Goal: Information Seeking & Learning: Check status

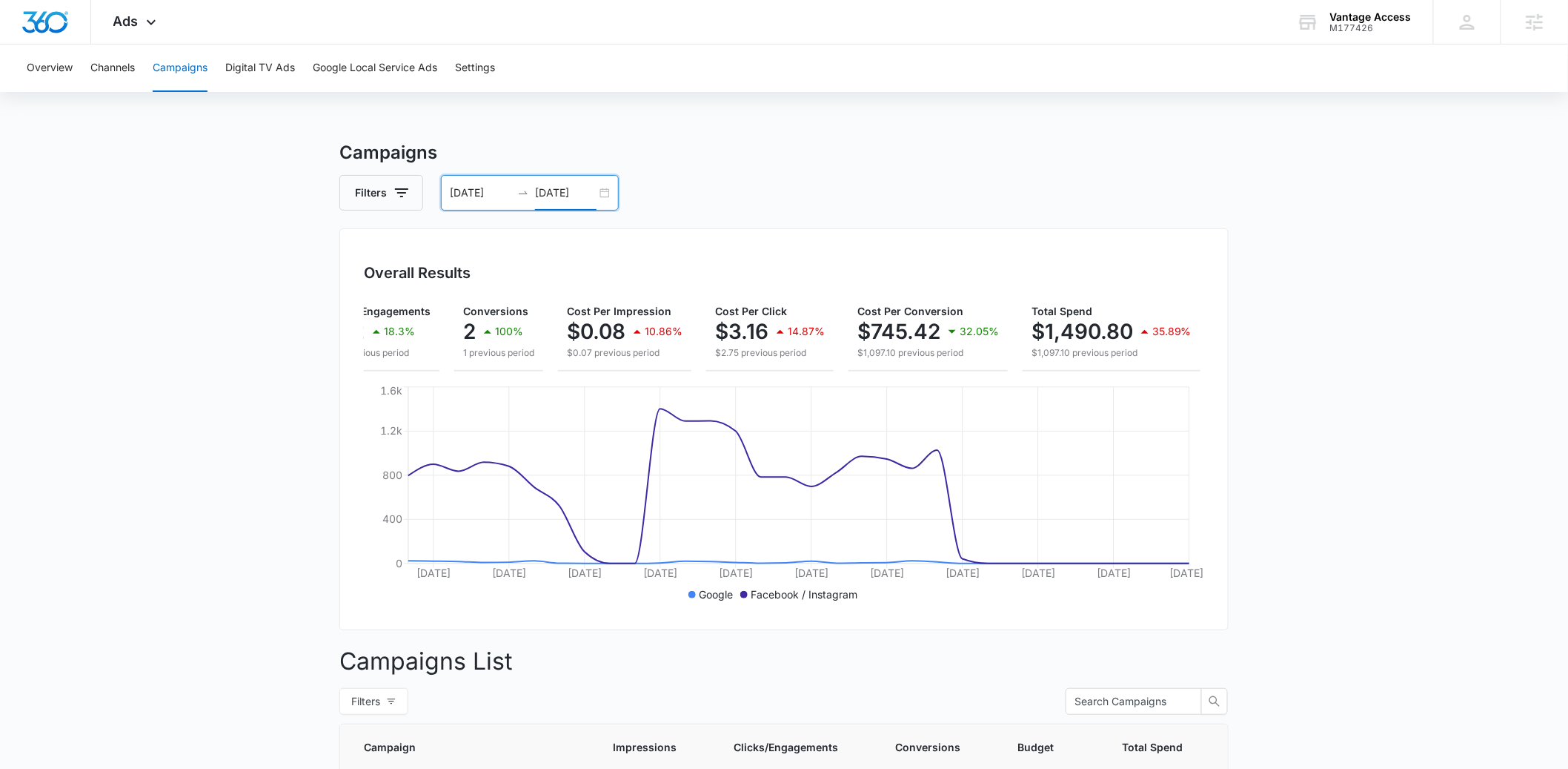
click at [614, 195] on div "08/17/2025 09/17/2025" at bounding box center [530, 193] width 178 height 36
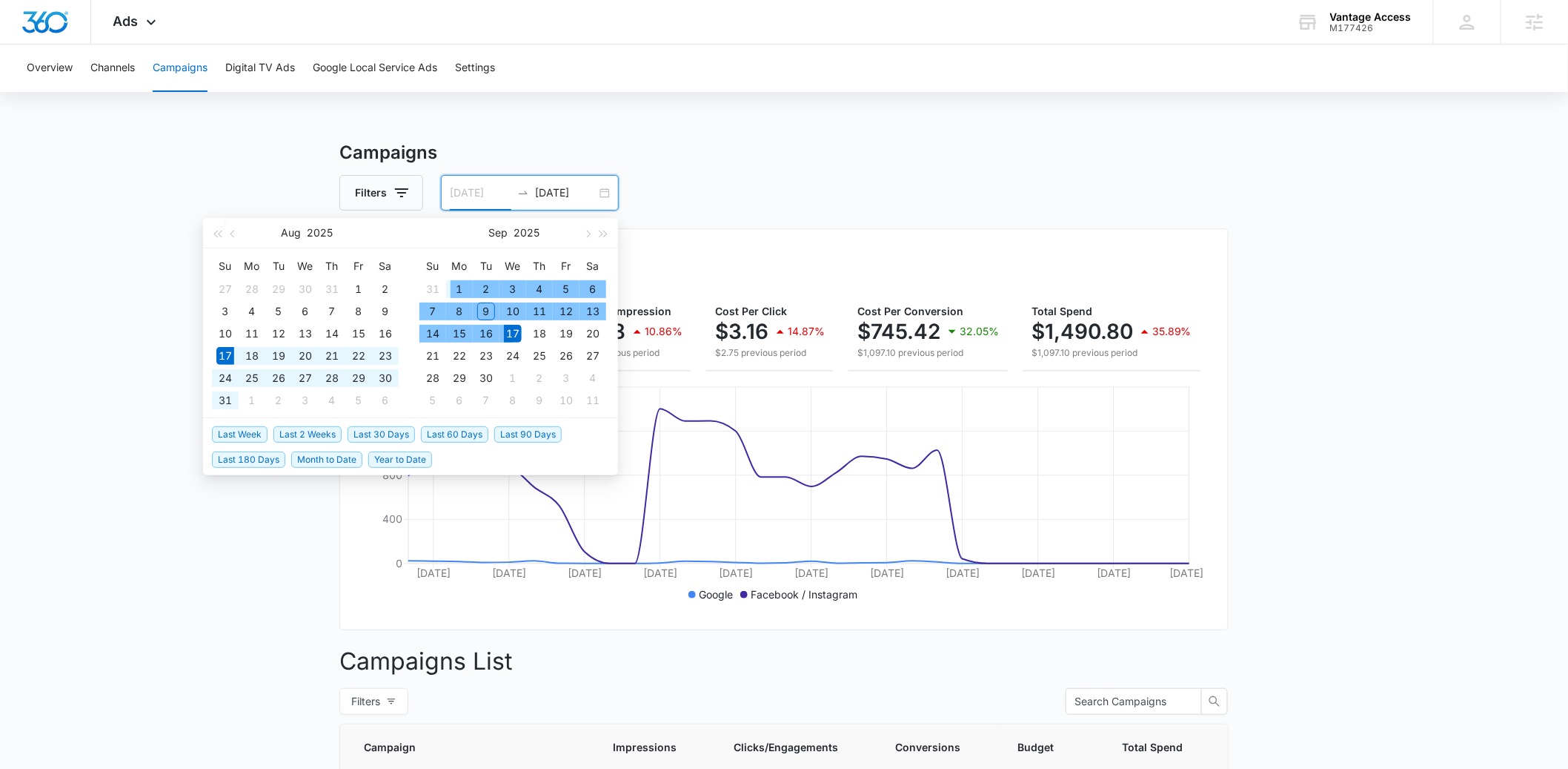
click at [449, 284] on td "1" at bounding box center [459, 289] width 27 height 22
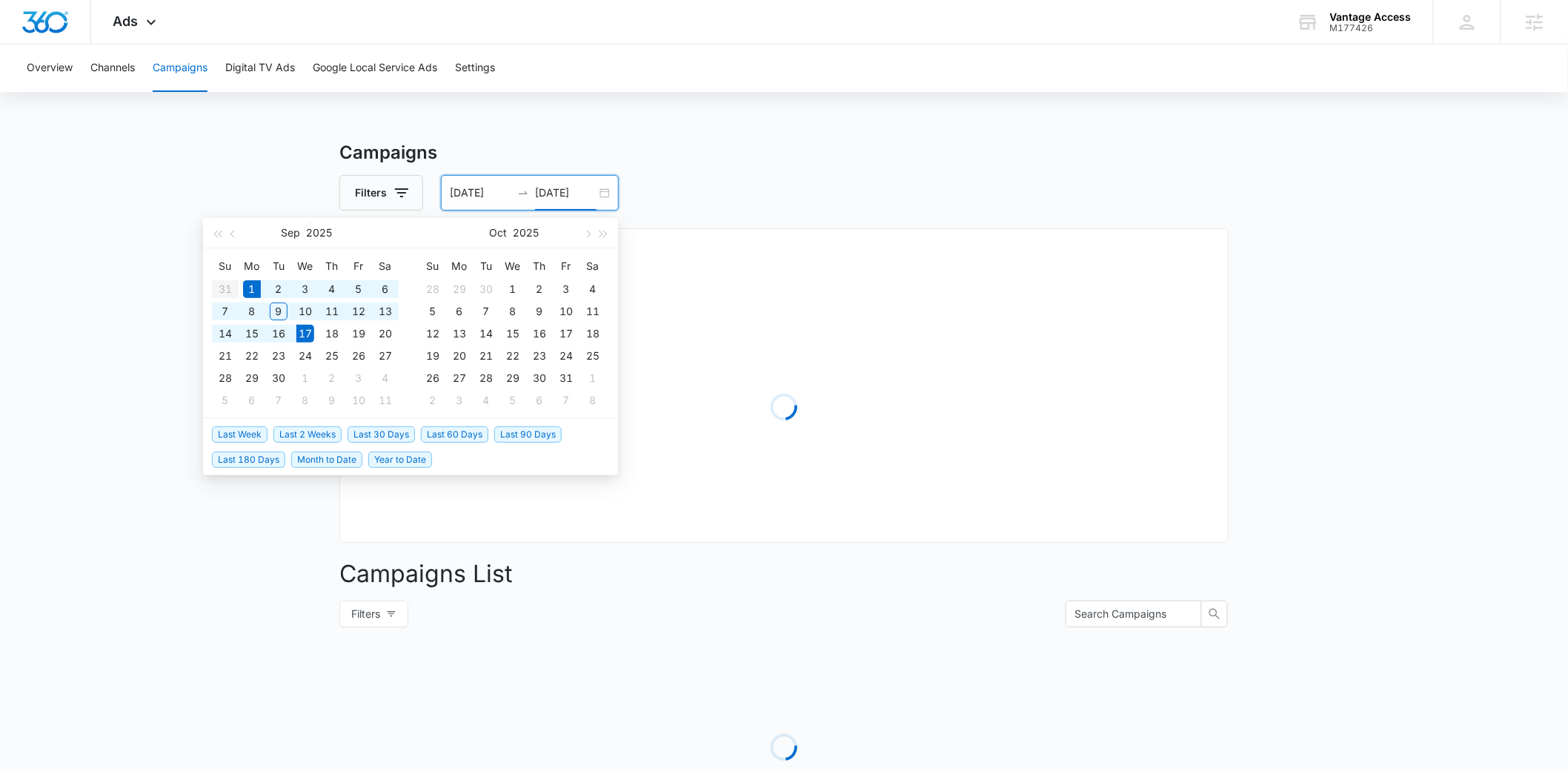
click at [696, 222] on div "Campaigns Filters 09/01/2025 09/17/2025 Overall Results Loading Campaigns List …" at bounding box center [784, 526] width 890 height 773
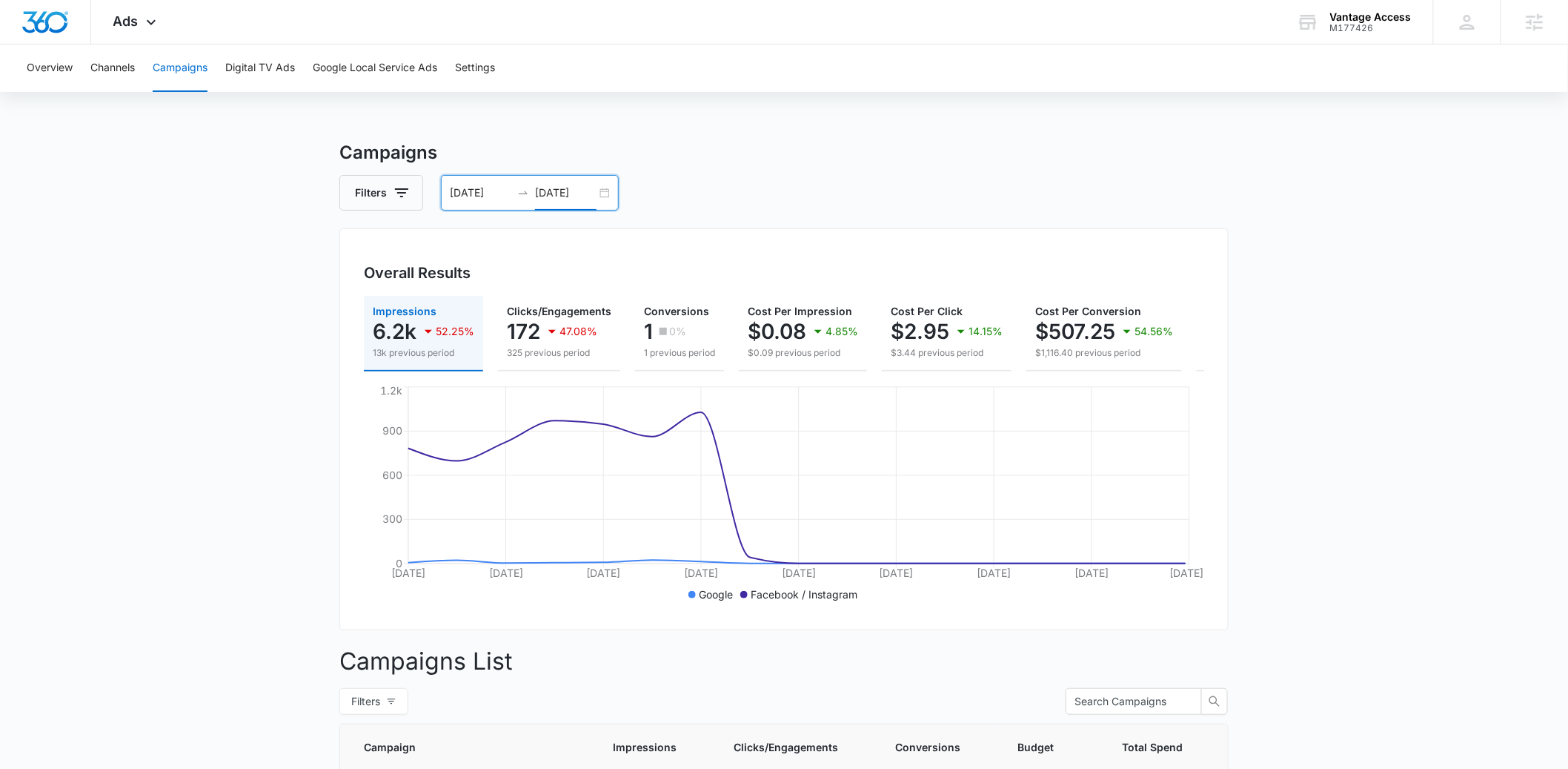
click at [613, 194] on div "09/01/2025 09/17/2025" at bounding box center [530, 193] width 178 height 36
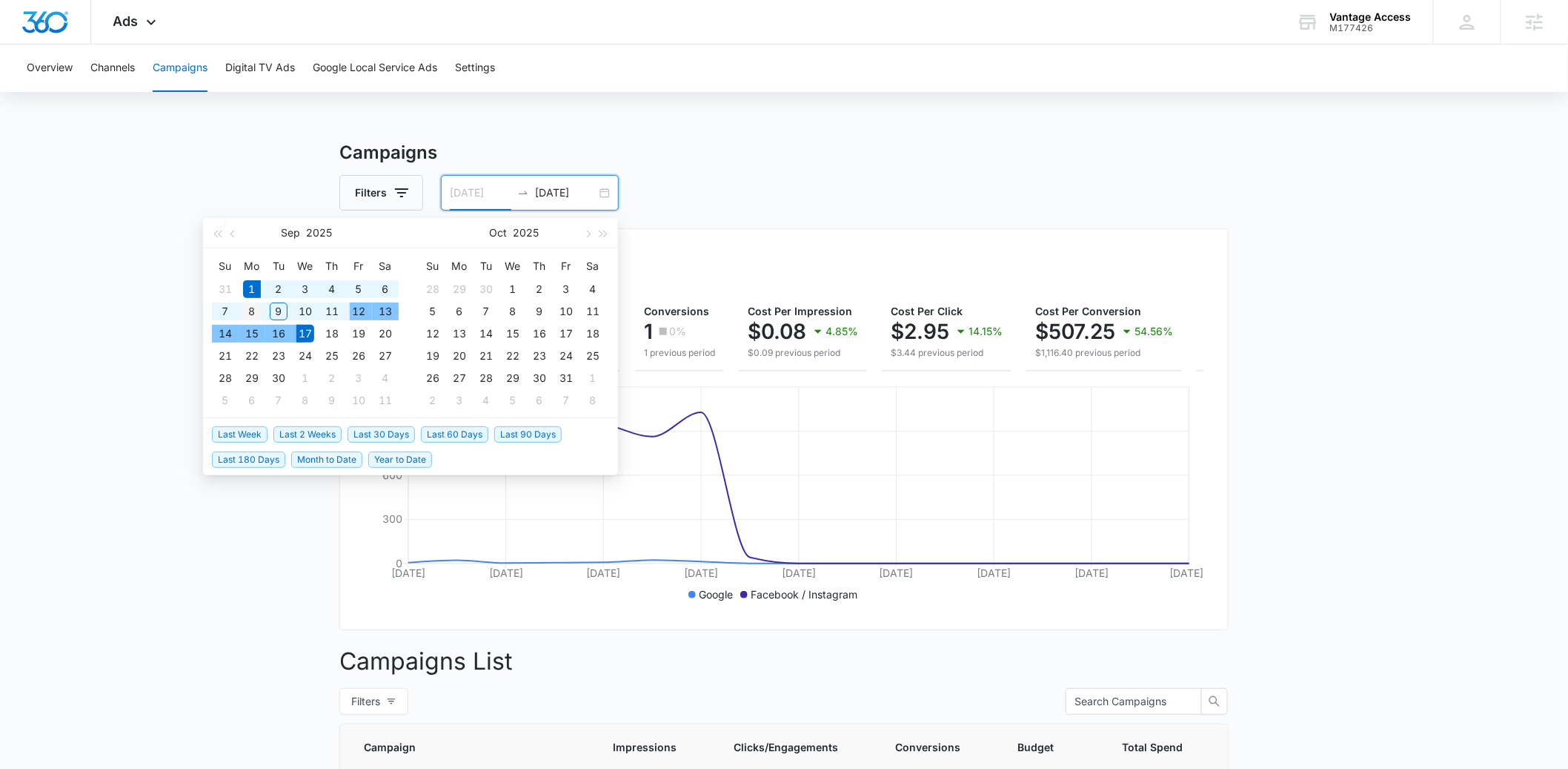
type input "09/08/2025"
click at [257, 319] on div "8" at bounding box center [251, 311] width 17 height 17
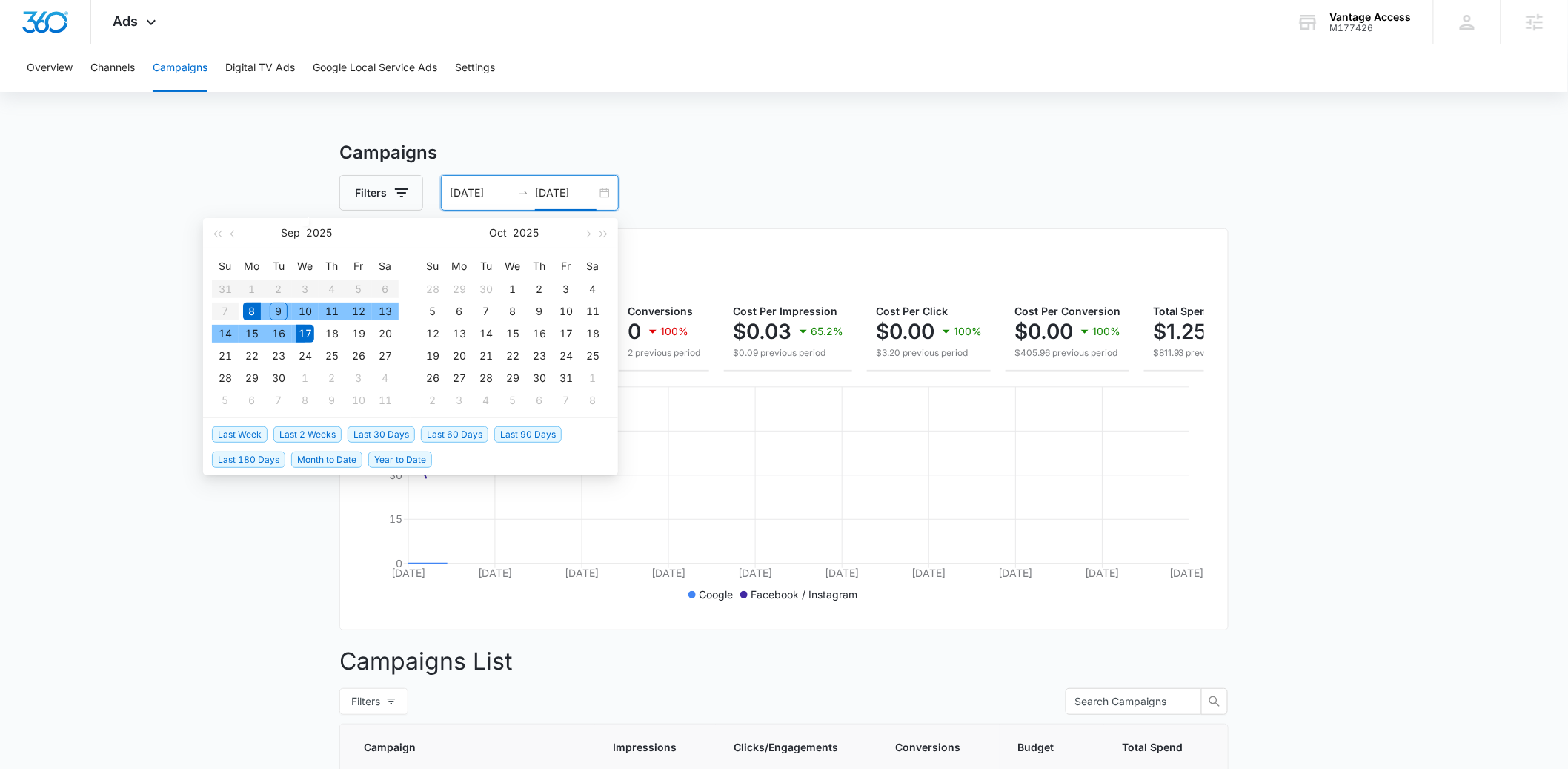
type input "09/17/2025"
click at [867, 217] on div "Campaigns Filters 09/08/2025 09/17/2025 Overall Results Impressions 42 99.56% 9…" at bounding box center [784, 568] width 890 height 857
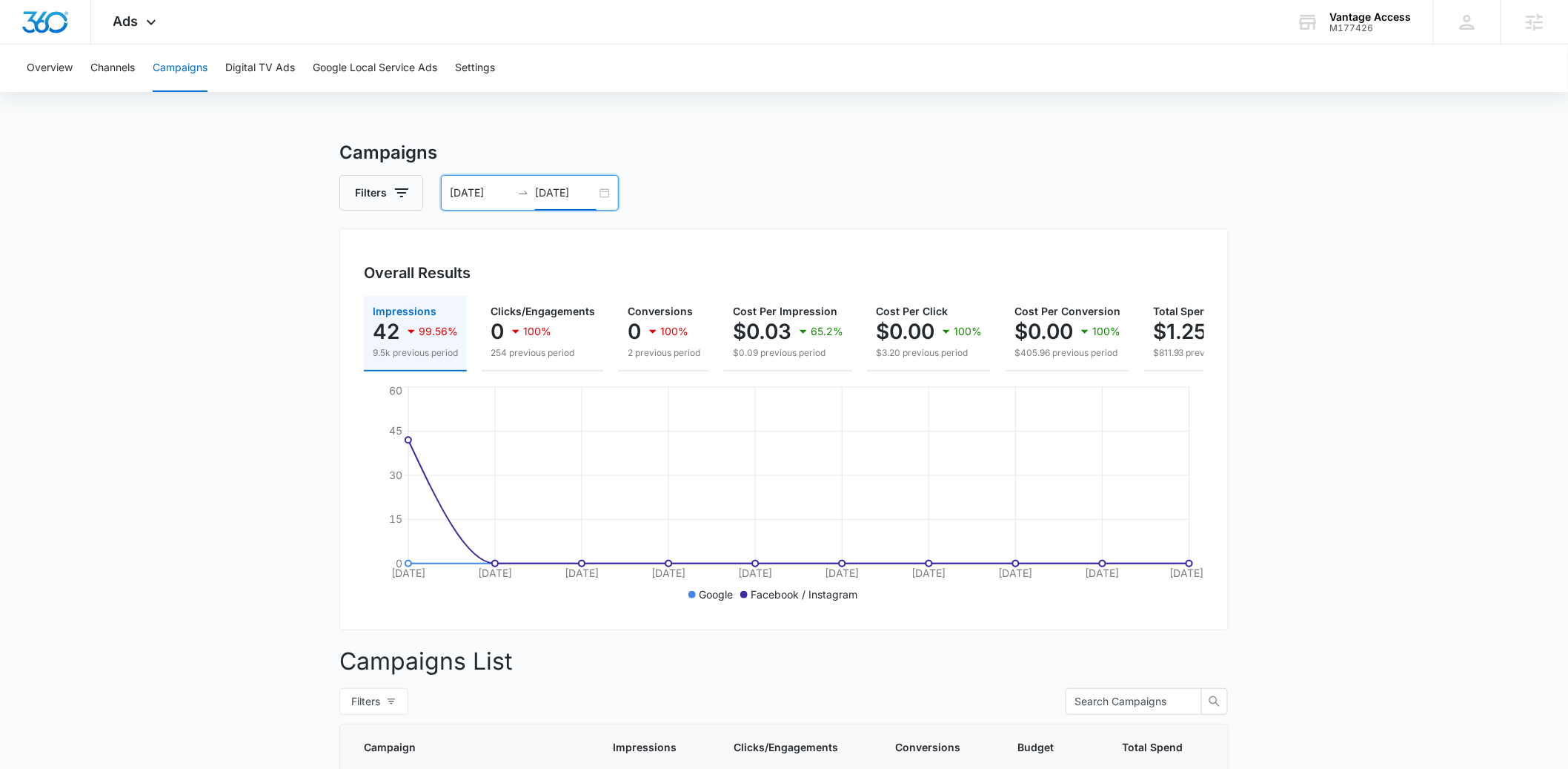
click at [609, 185] on div "09/08/2025 09/17/2025" at bounding box center [530, 193] width 178 height 36
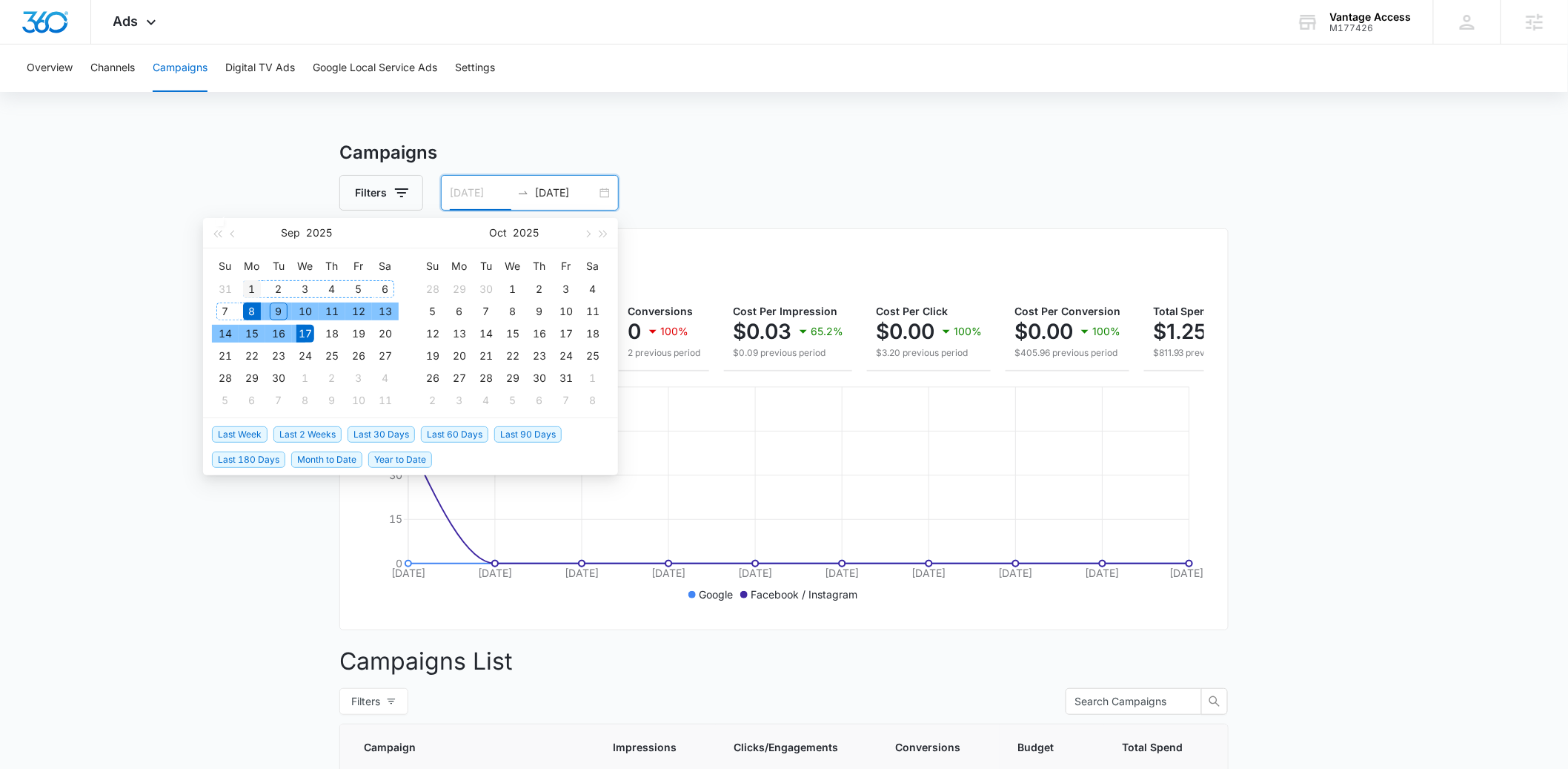
type input "09/01/2025"
click at [252, 284] on div "1" at bounding box center [251, 289] width 17 height 17
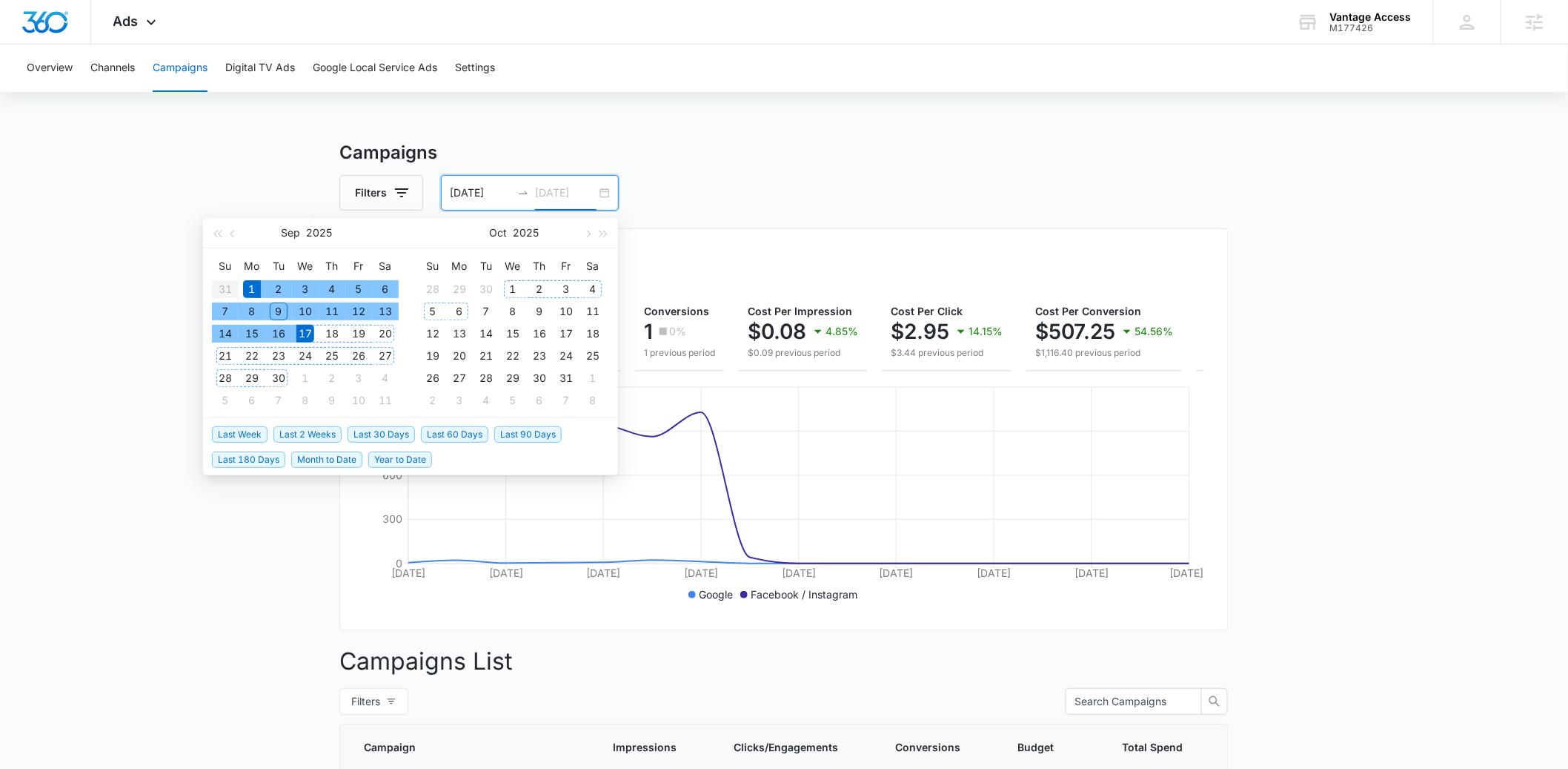
type input "09/17/2025"
click at [665, 242] on div "Overall Results Impressions 6.2k 52.25% 13k previous period Clicks/Engagements …" at bounding box center [784, 429] width 890 height 402
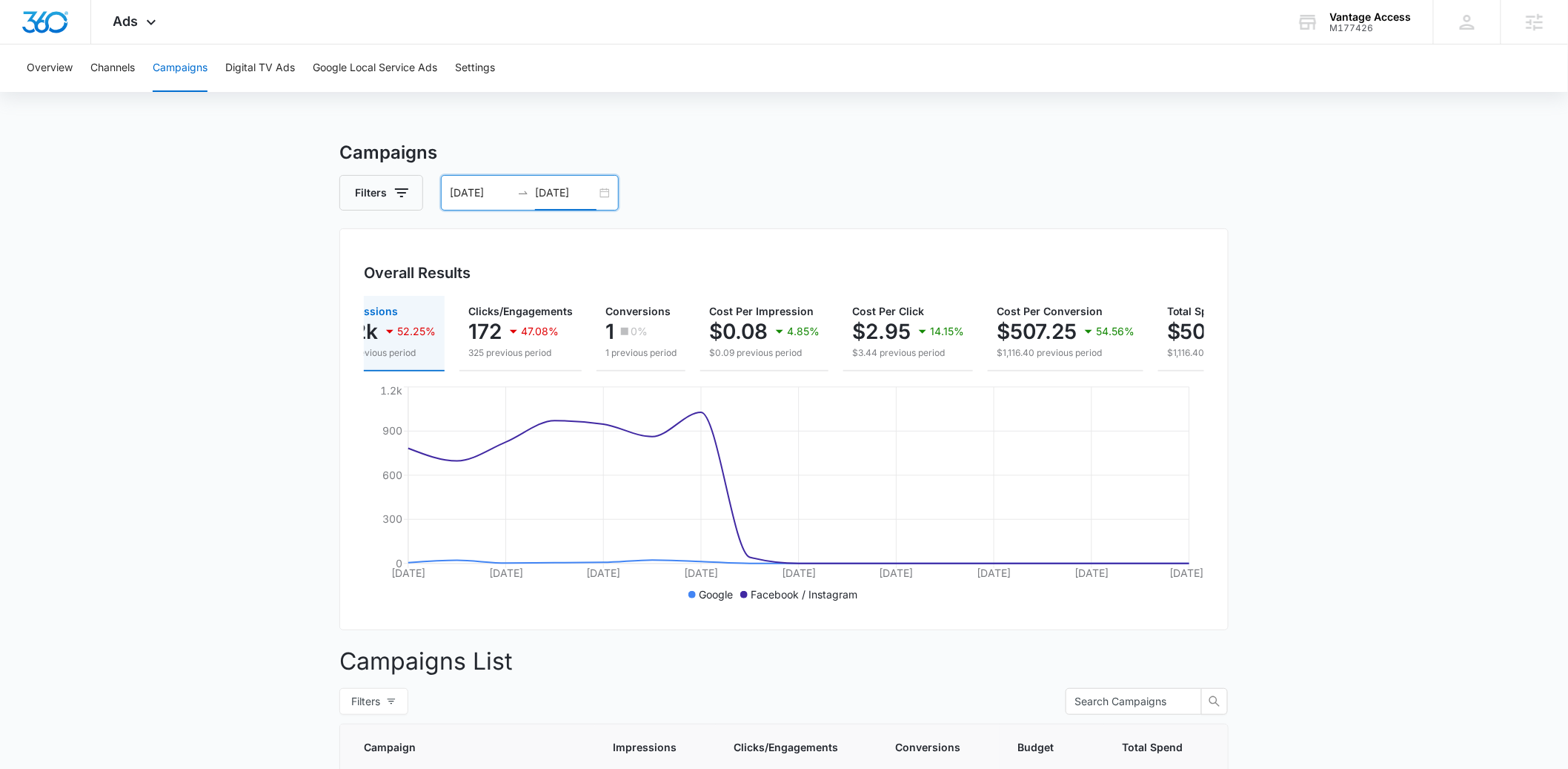
scroll to position [0, 157]
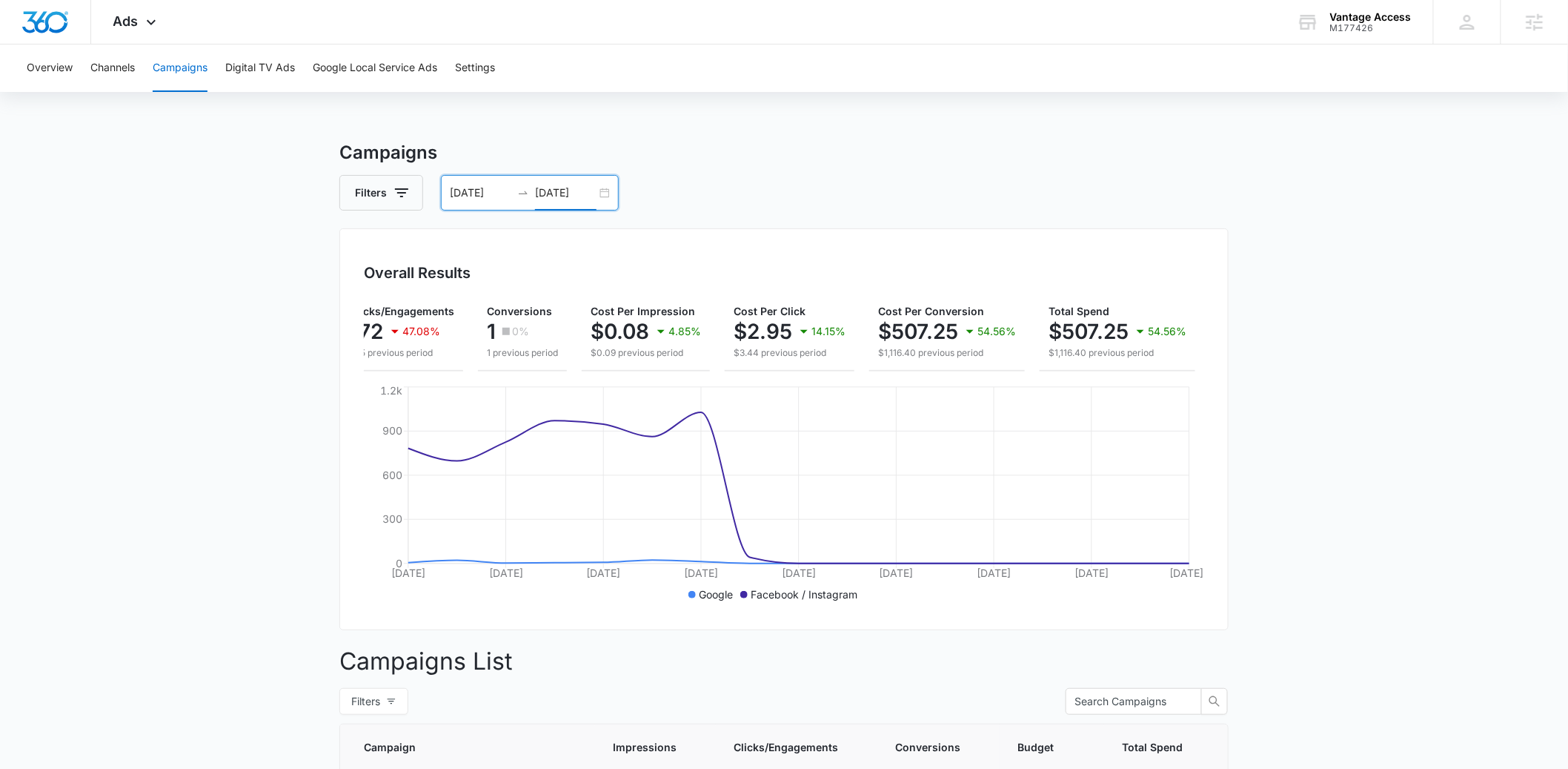
click at [905, 184] on div "Filters 09/01/2025 09/17/2025" at bounding box center [784, 193] width 890 height 36
click at [600, 191] on div "09/01/2025 09/17/2025" at bounding box center [530, 193] width 178 height 36
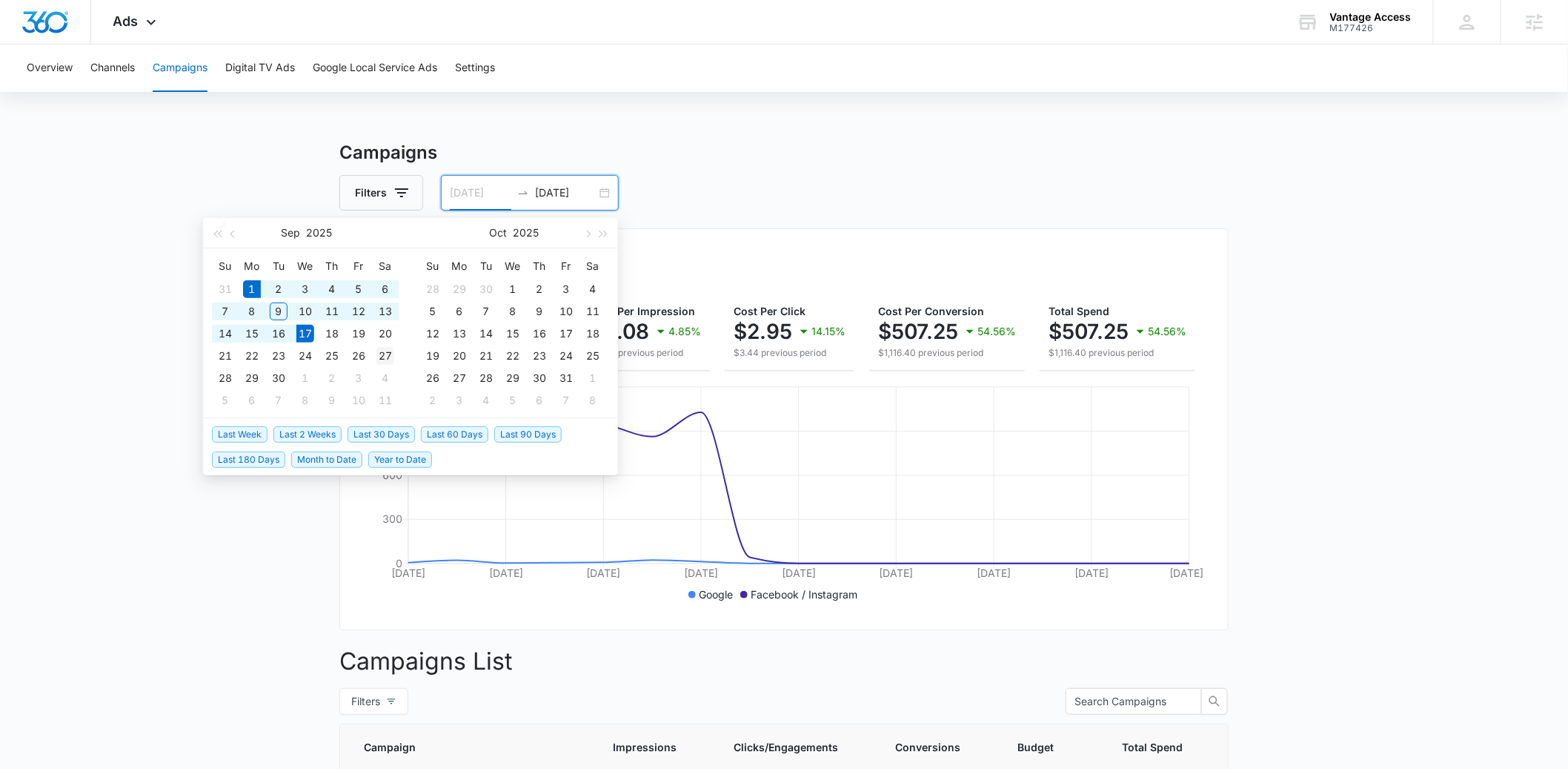
type input "09/27/2025"
click at [378, 357] on div "27" at bounding box center [385, 356] width 17 height 17
click at [456, 192] on input "09/27/2025" at bounding box center [481, 193] width 62 height 16
click at [230, 229] on button "button" at bounding box center [233, 232] width 16 height 30
type input "08/27/2025"
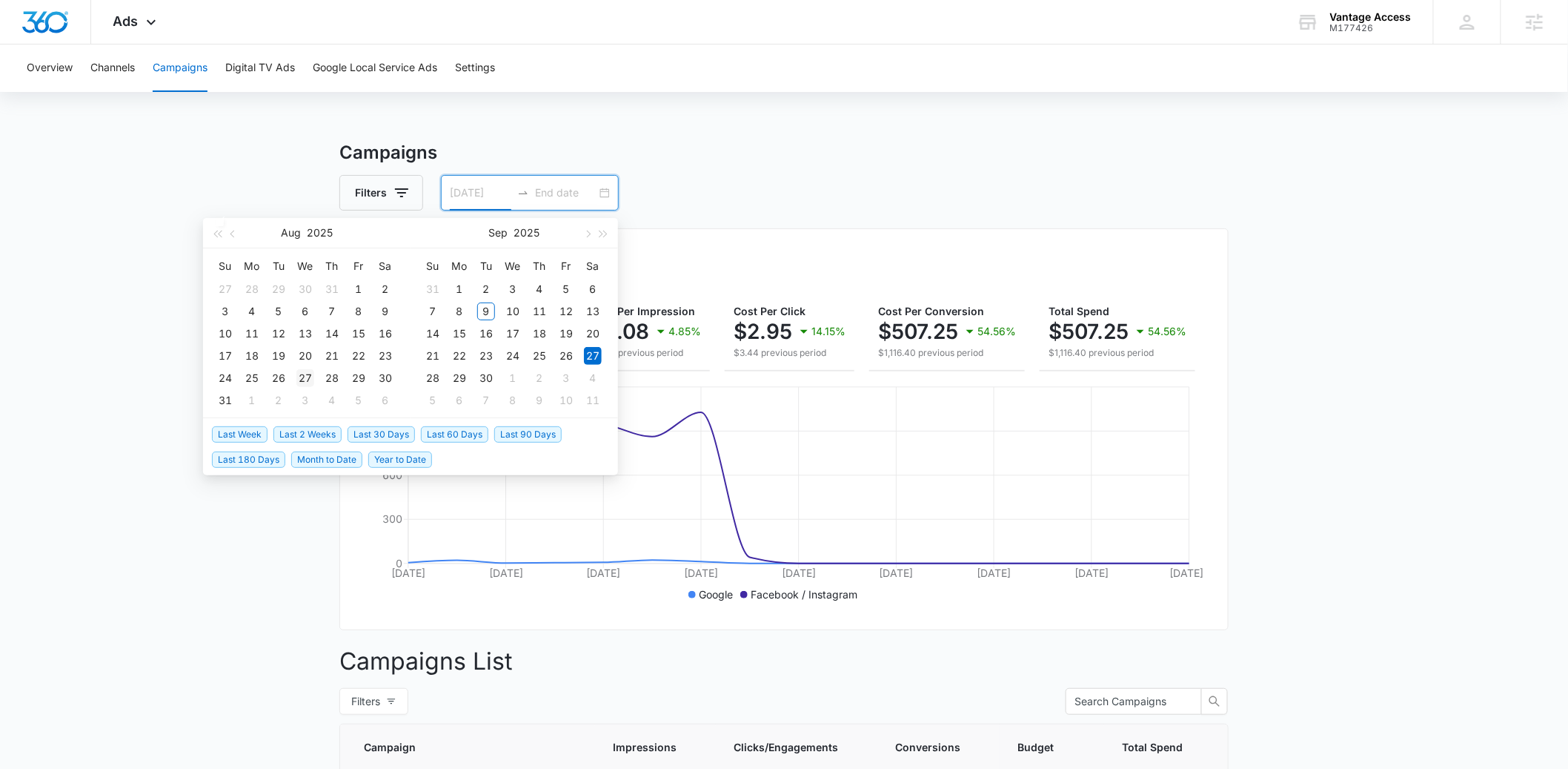
click at [313, 377] on div "27" at bounding box center [305, 378] width 17 height 17
type input "09/27/2025"
type input "09/30/2025"
type input "10/09/2025"
click at [536, 310] on div "9" at bounding box center [539, 311] width 17 height 17
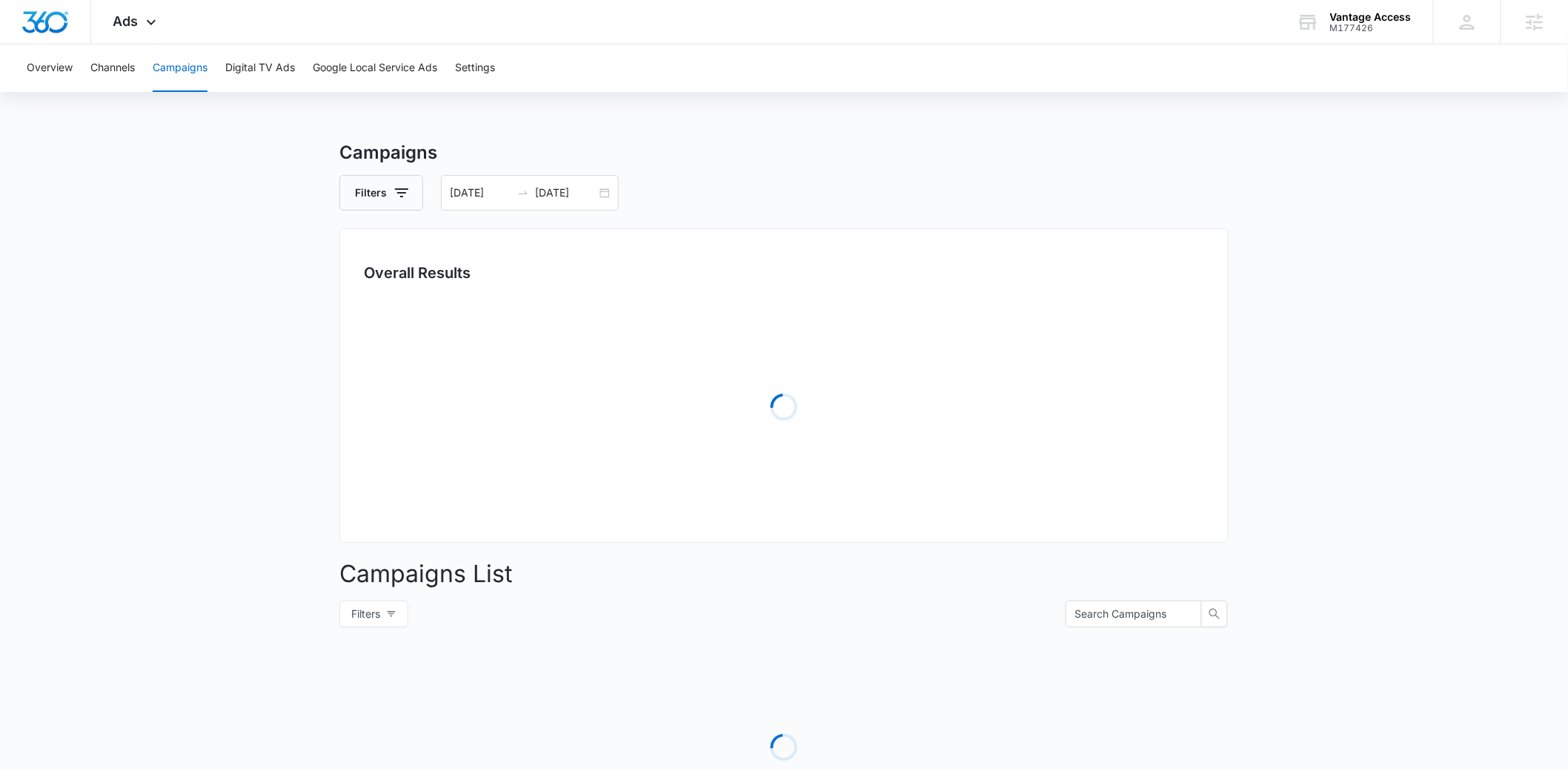
click at [707, 223] on div "Campaigns Filters 08/27/2025 10/09/2025 Overall Results Loading Campaigns List …" at bounding box center [784, 526] width 890 height 773
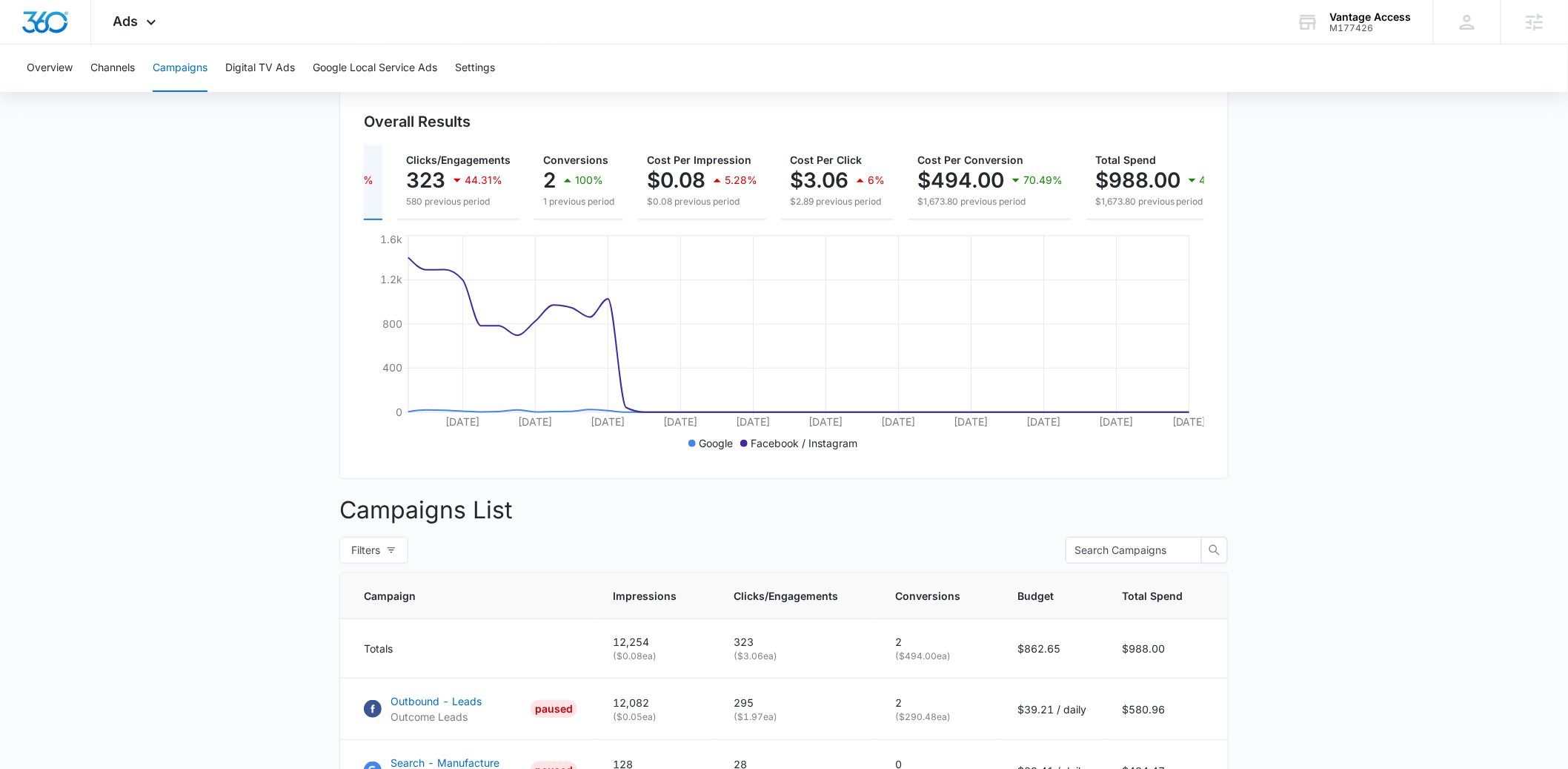
scroll to position [0, 162]
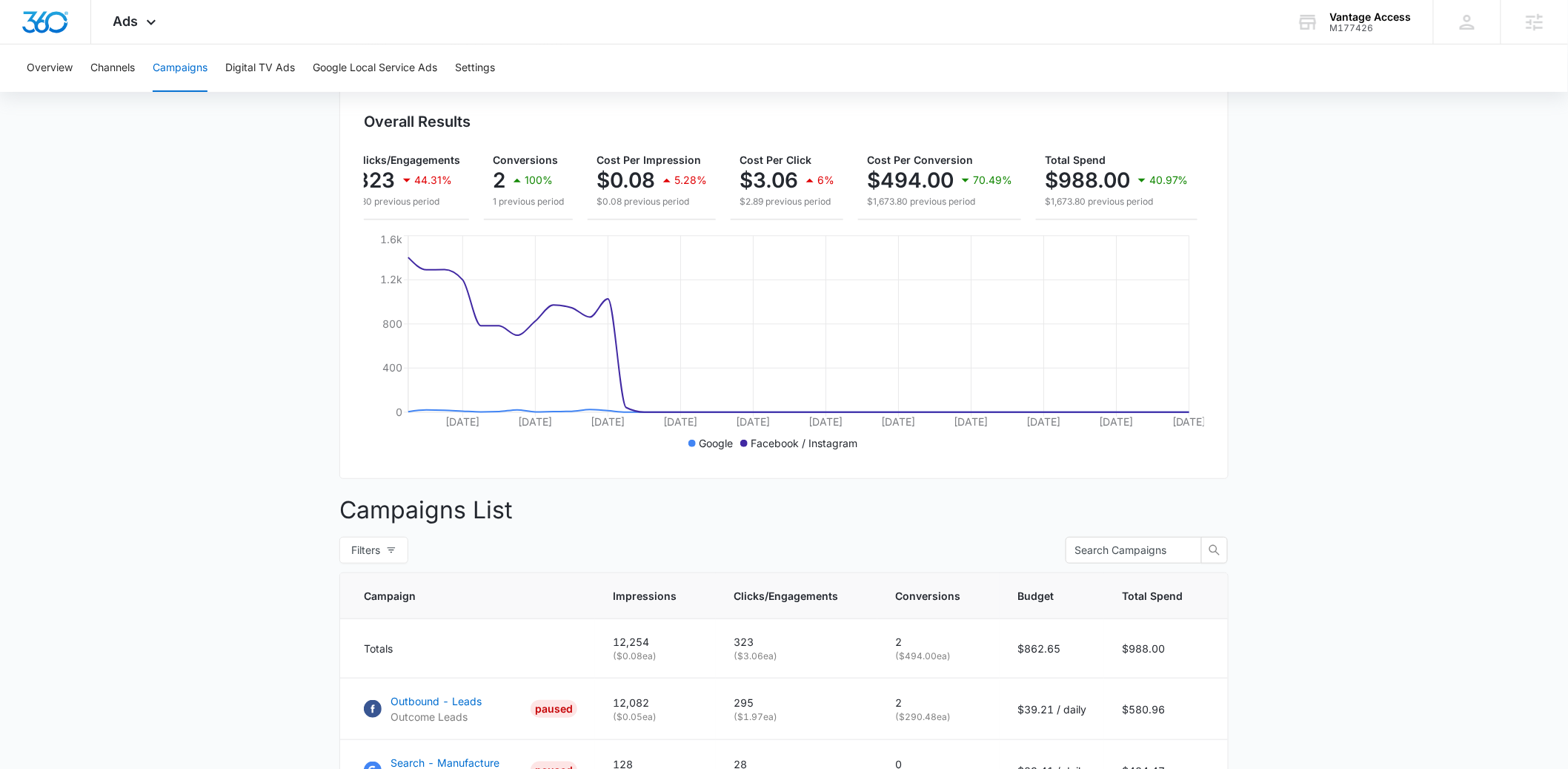
click at [1299, 203] on main "Campaigns Filters 08/27/2025 10/09/2025 Overall Results Impressions 12.3k 43.93…" at bounding box center [784, 478] width 1568 height 980
click at [1281, 247] on main "Campaigns Filters 08/27/2025 10/09/2025 Overall Results Impressions 12.3k 43.93…" at bounding box center [784, 478] width 1568 height 980
drag, startPoint x: 763, startPoint y: 233, endPoint x: 659, endPoint y: 238, distance: 104.1
click at [659, 238] on div "Impressions 12.3k 43.93% 21.9k previous period Clicks/Engagements 323 44.31% 58…" at bounding box center [784, 300] width 841 height 310
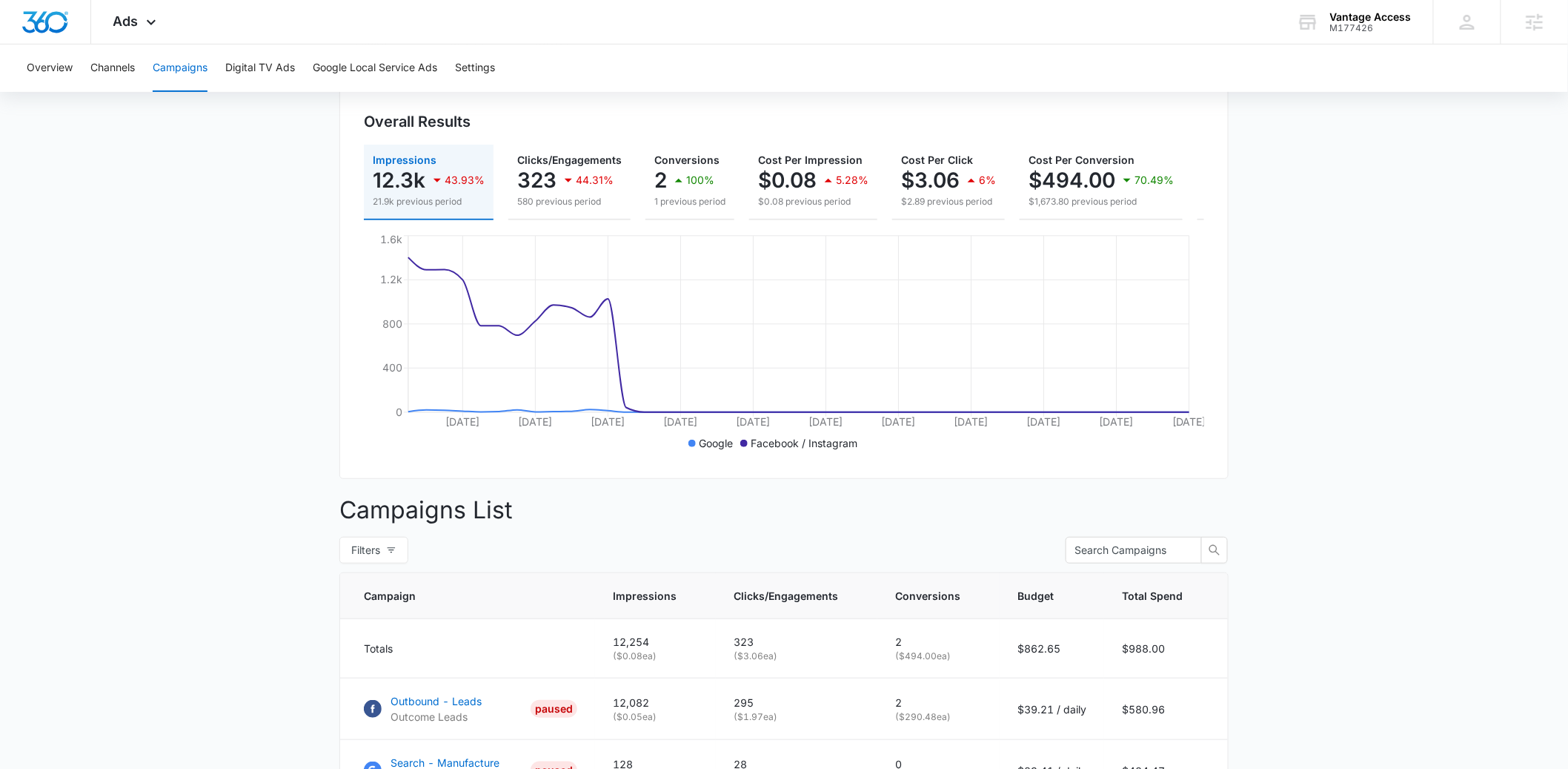
scroll to position [361, 0]
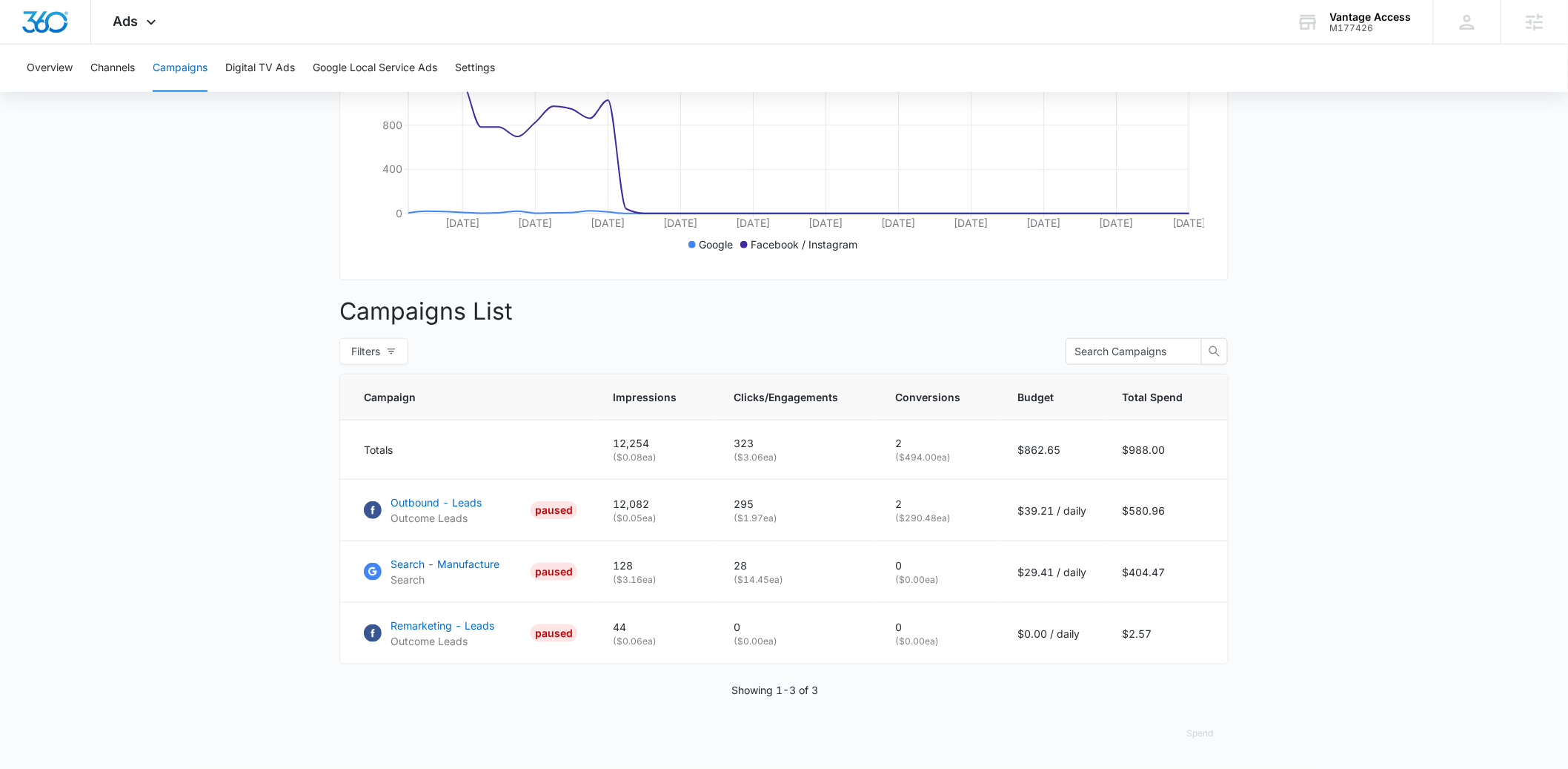
click at [1403, 494] on main "Campaigns Filters 08/27/2025 10/09/2025 Overall Results Impressions 12.3k 43.93…" at bounding box center [784, 278] width 1568 height 980
drag, startPoint x: 1030, startPoint y: 570, endPoint x: 1093, endPoint y: 570, distance: 63.0
click at [1093, 570] on td "$29.41 / daily" at bounding box center [1052, 572] width 105 height 62
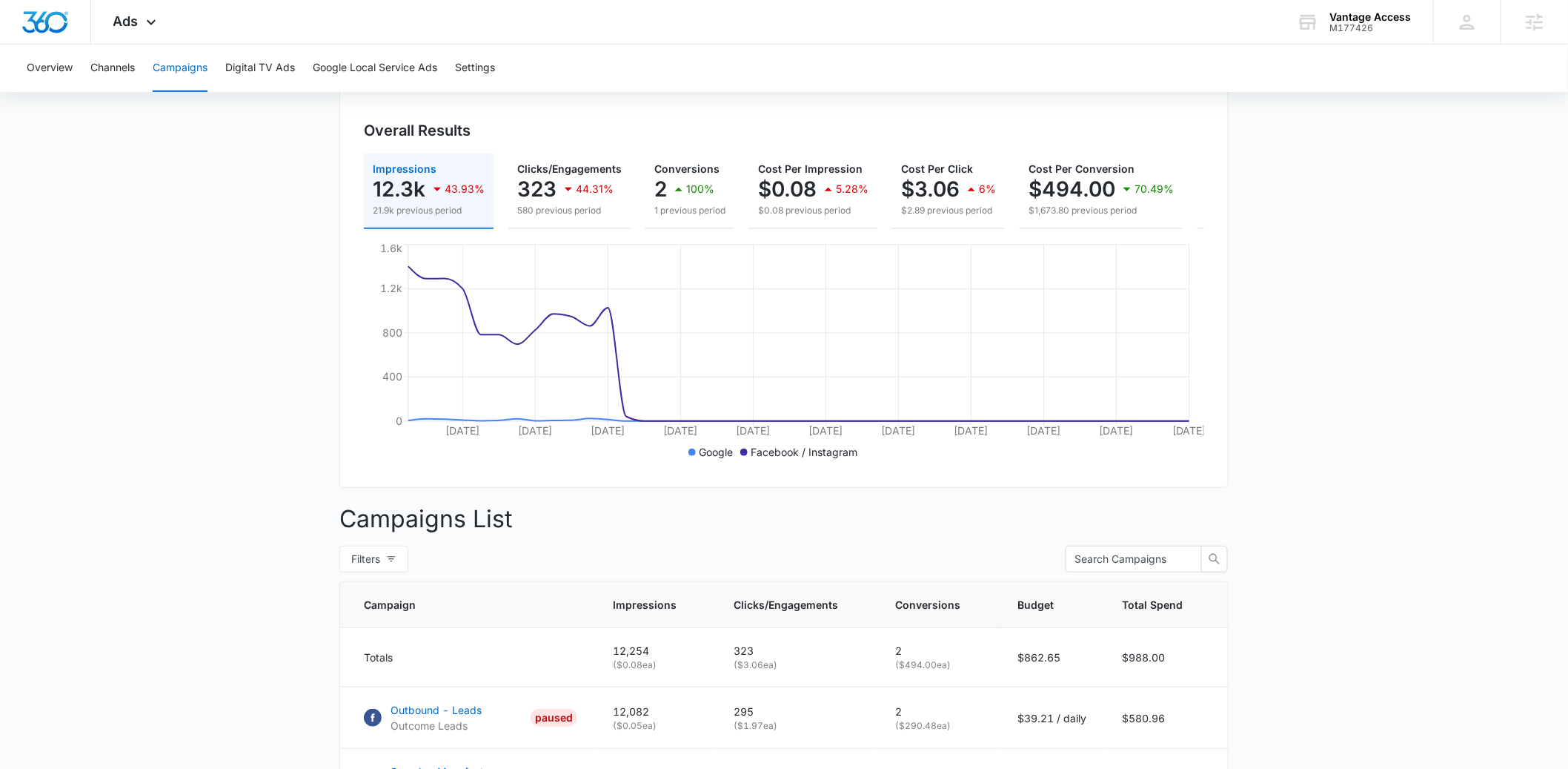
scroll to position [132, 0]
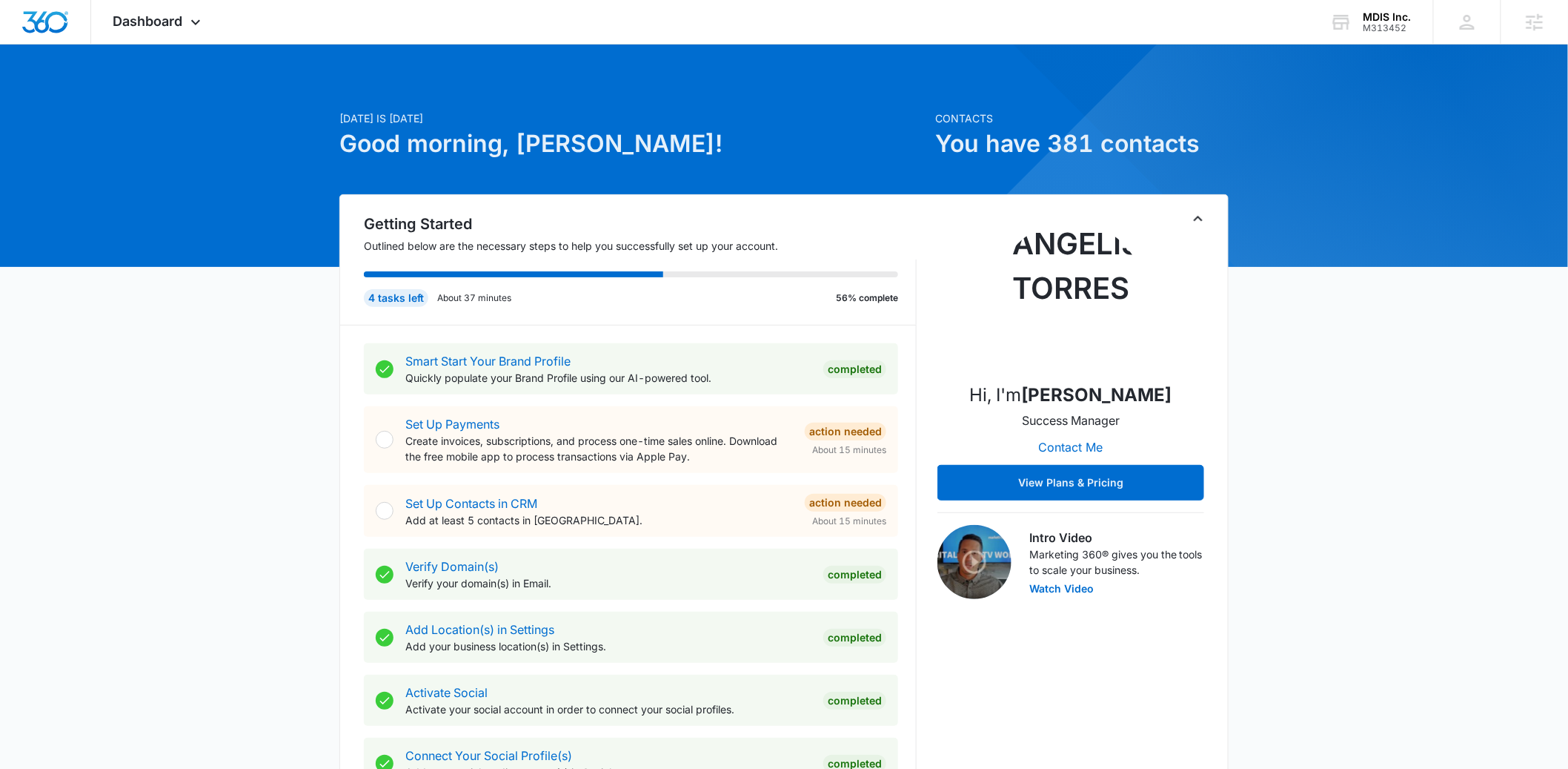
click at [1210, 222] on div "Getting Started Outlined below are the necessary steps to help you successfully…" at bounding box center [784, 571] width 890 height 755
click at [1205, 217] on icon "Toggle Collapse" at bounding box center [1198, 219] width 17 height 17
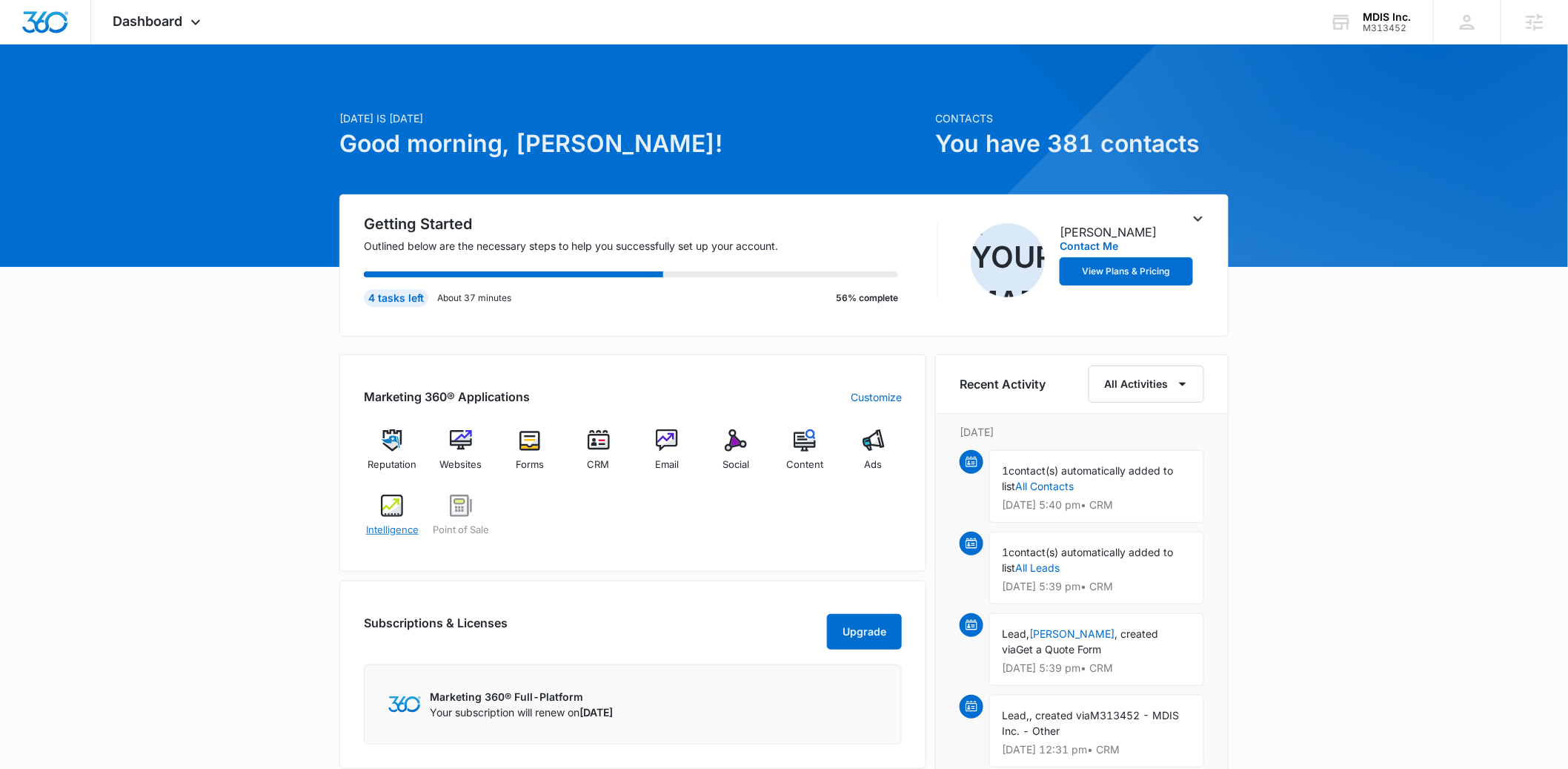
click at [389, 514] on img at bounding box center [392, 505] width 22 height 22
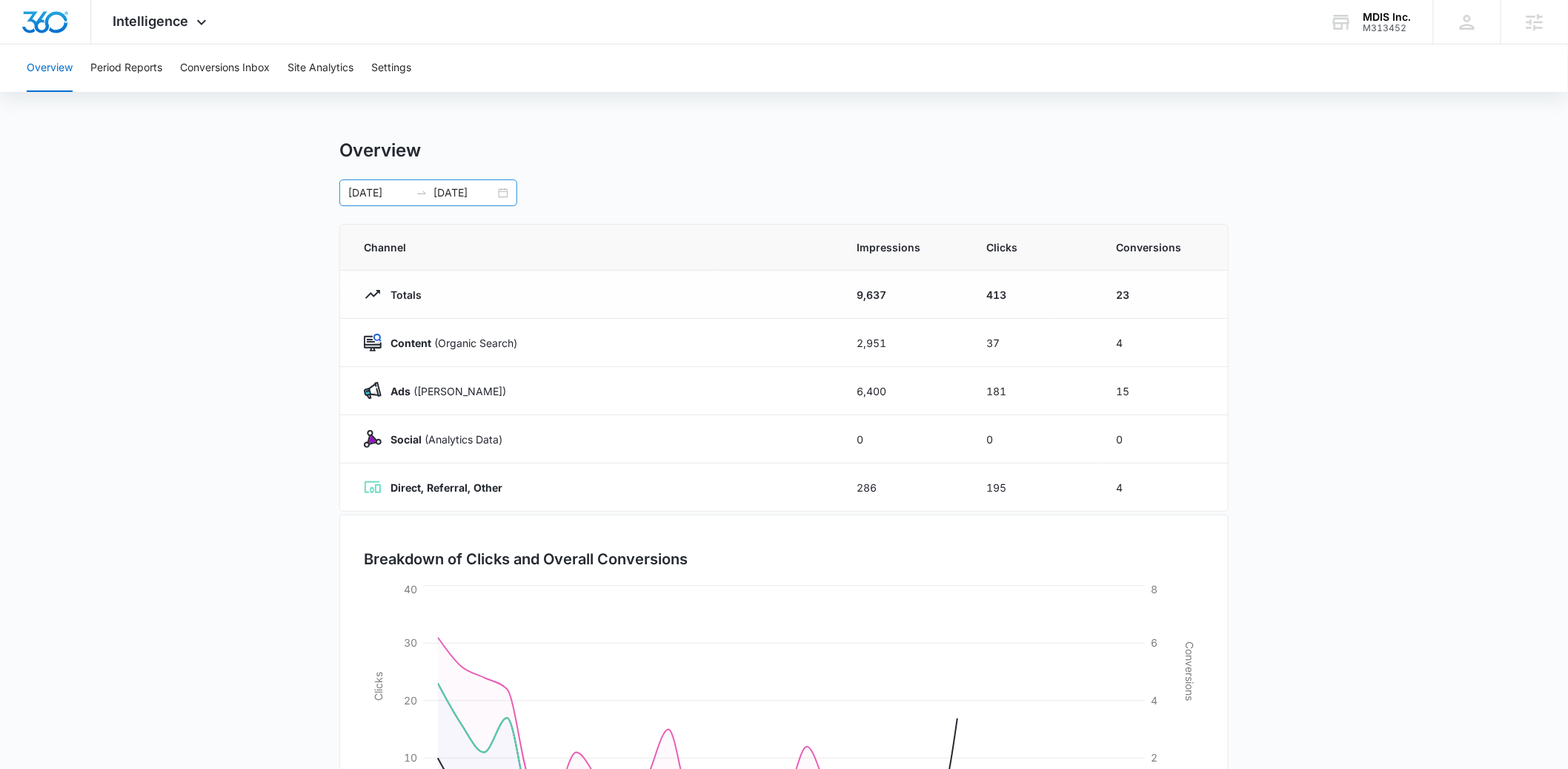
click at [497, 185] on div "08/05/2025 09/04/2025" at bounding box center [428, 193] width 178 height 27
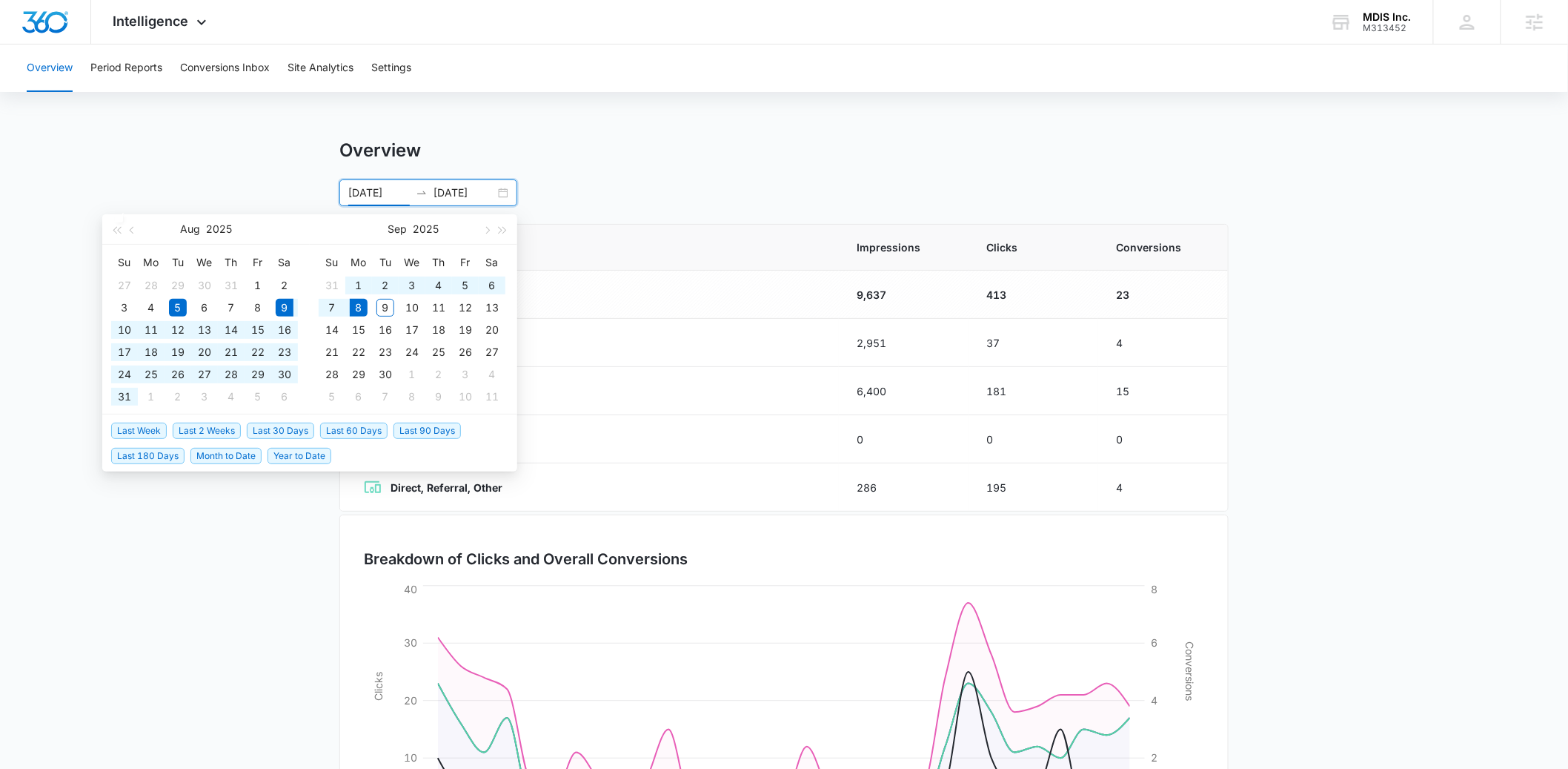
click at [281, 438] on span "Last 30 Days" at bounding box center [280, 431] width 67 height 16
type input "08/09/2025"
type input "09/08/2025"
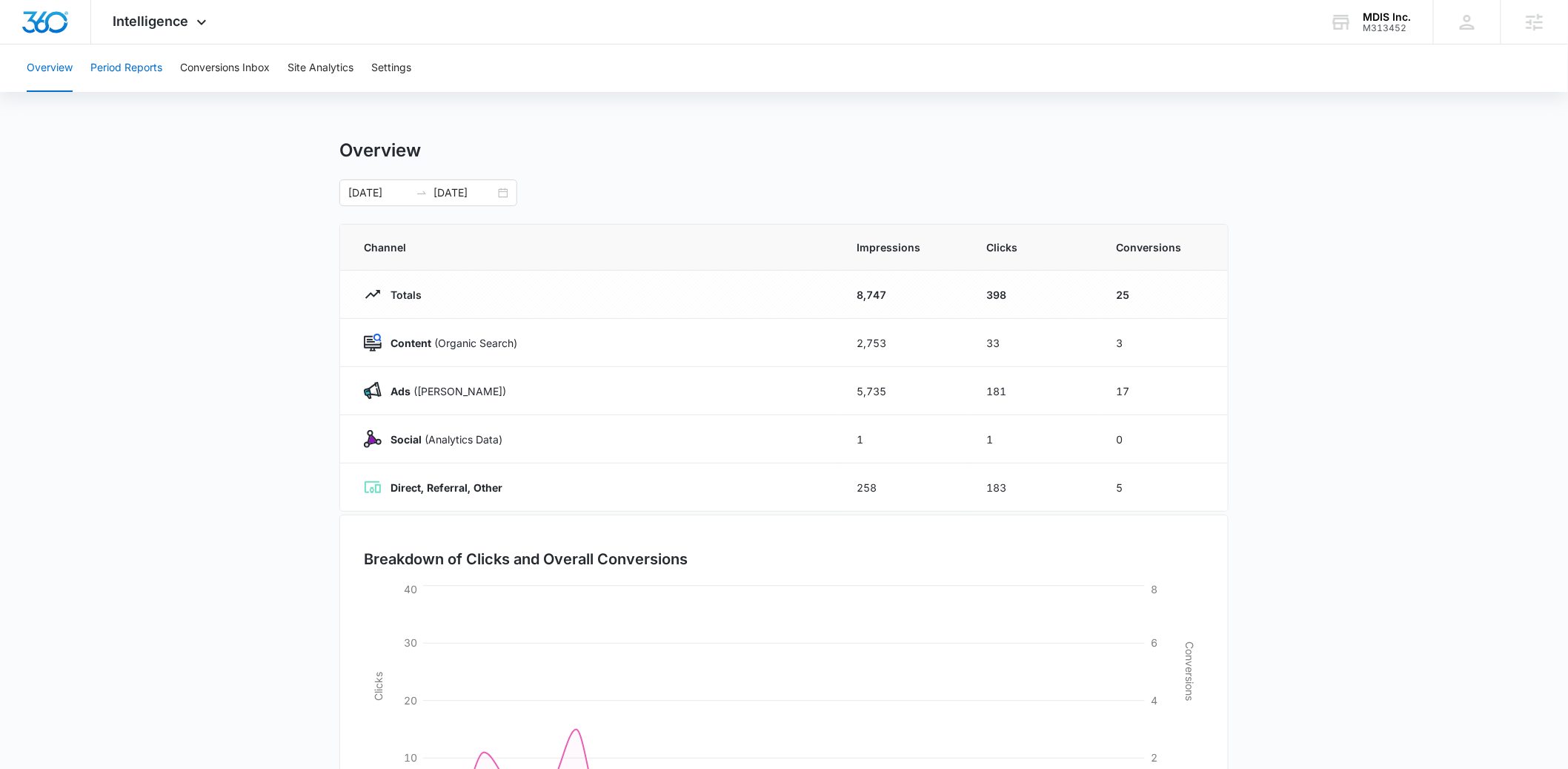
click at [157, 75] on button "Period Reports" at bounding box center [126, 67] width 72 height 47
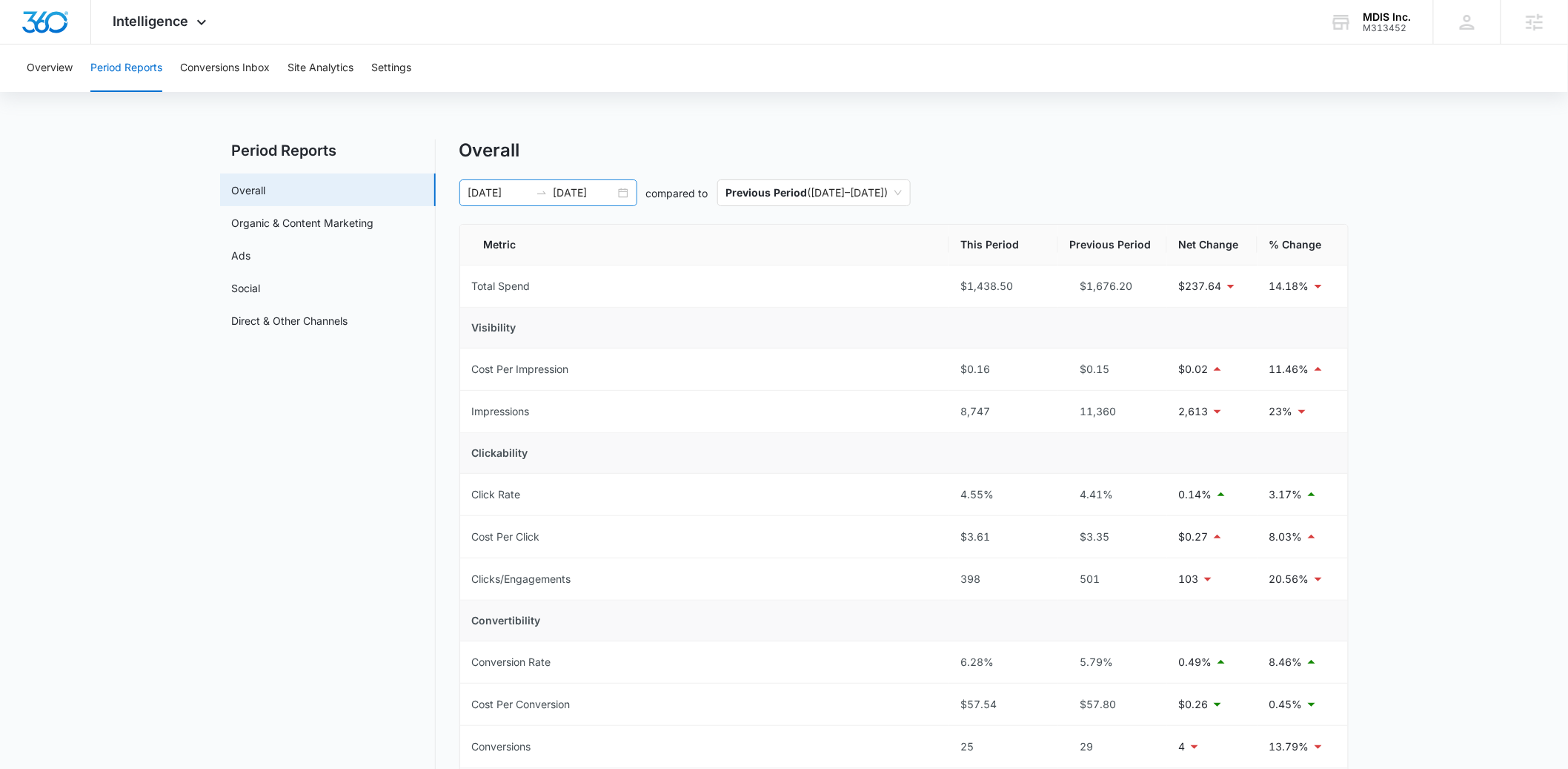
click at [618, 188] on div "08/09/2025 09/08/2025" at bounding box center [548, 193] width 178 height 27
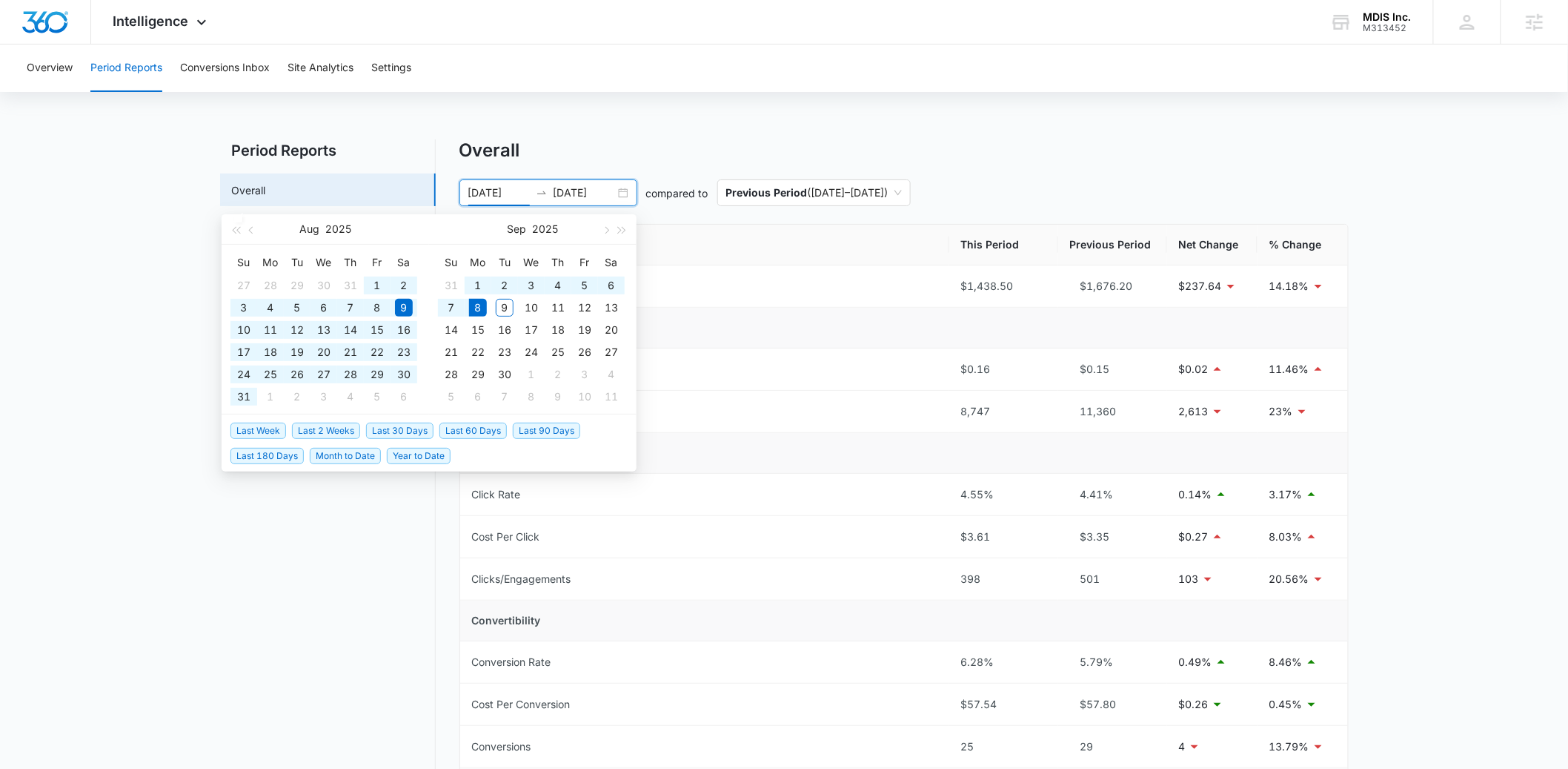
click at [480, 427] on span "Last 60 Days" at bounding box center [473, 431] width 67 height 16
type input "07/10/2025"
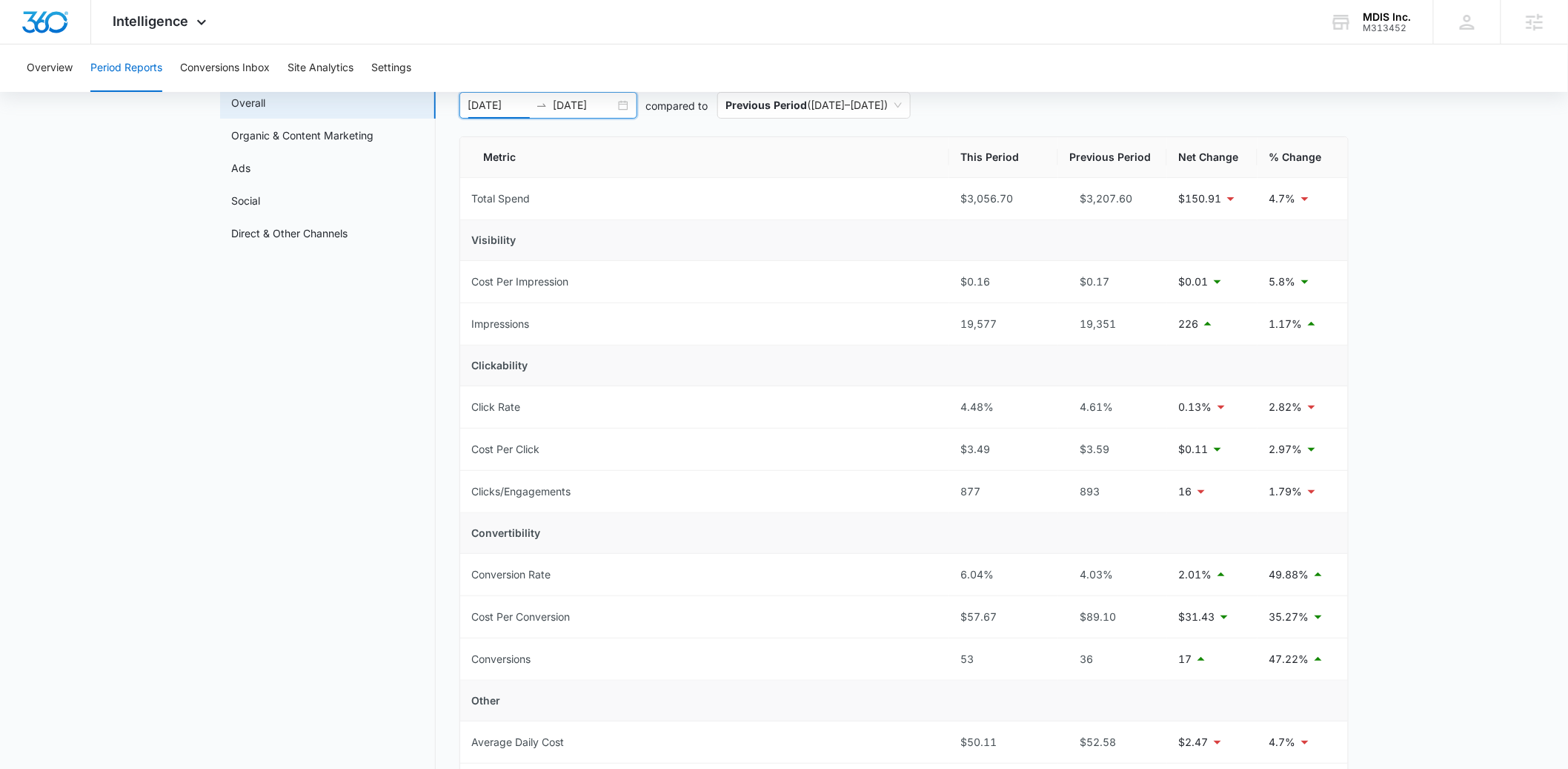
scroll to position [295, 0]
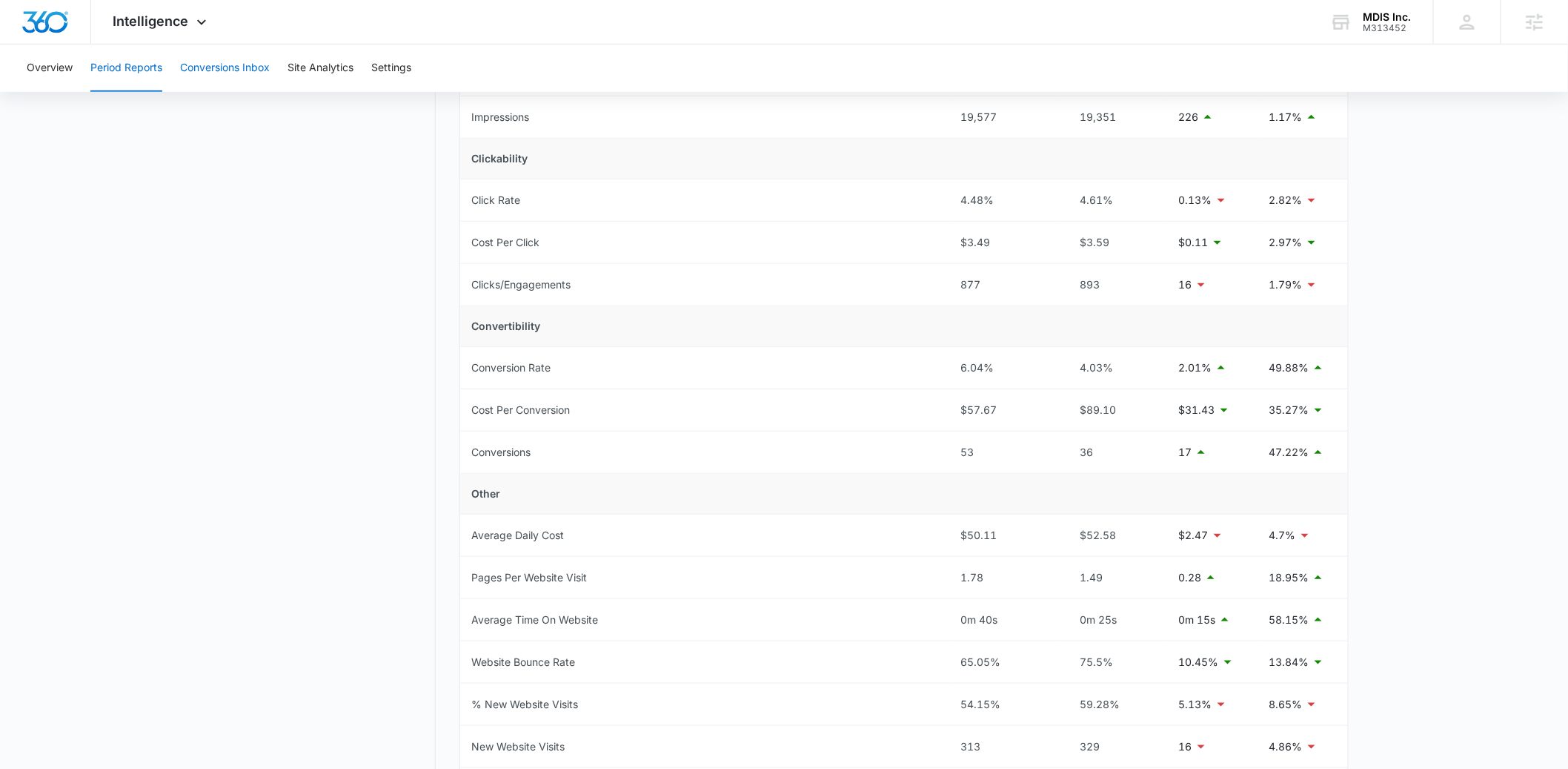
click at [204, 73] on button "Conversions Inbox" at bounding box center [224, 67] width 90 height 47
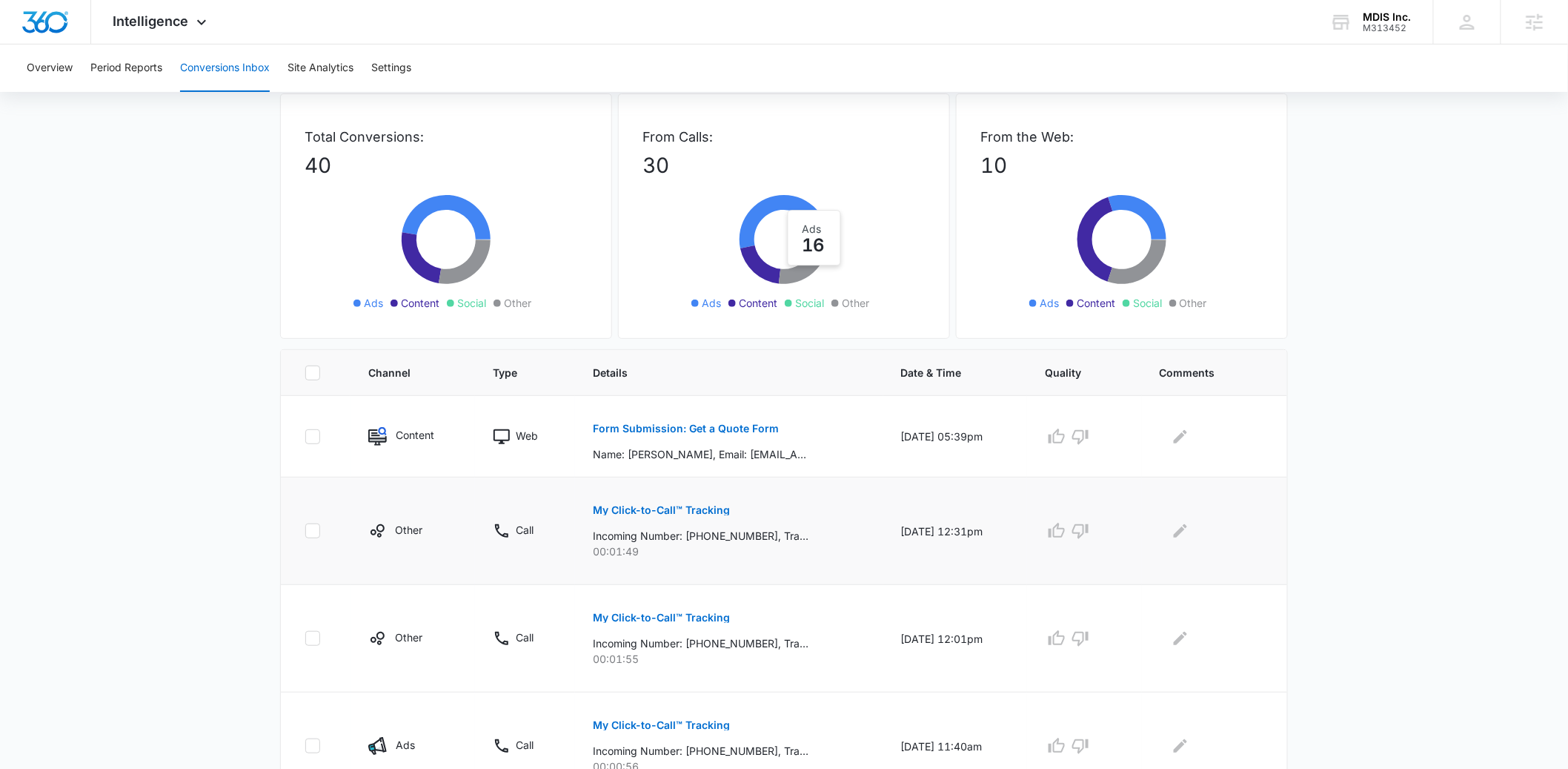
scroll to position [158, 0]
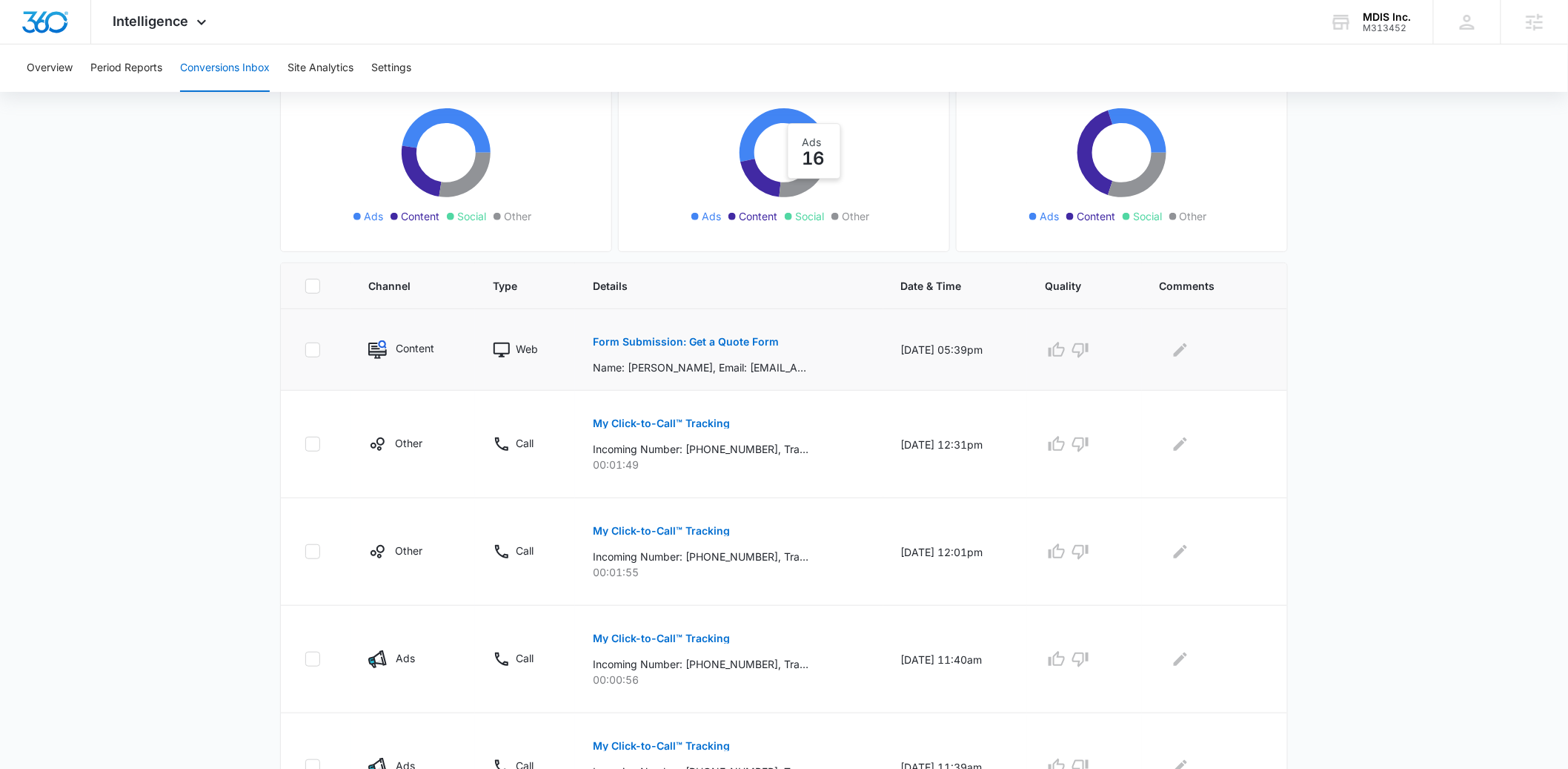
click at [703, 352] on button "Form Submission: Get a Quote Form" at bounding box center [686, 341] width 186 height 36
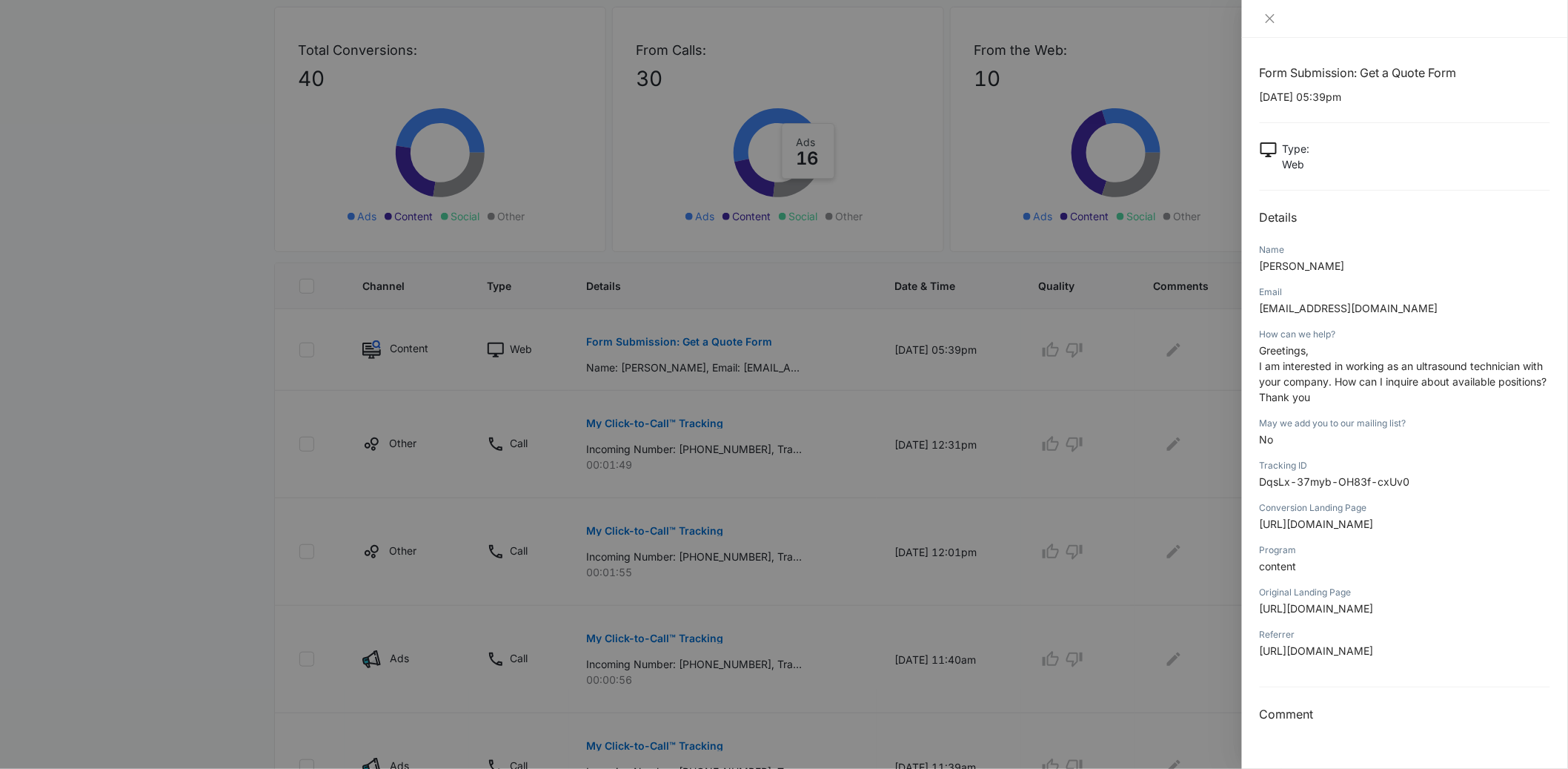
click at [667, 452] on div at bounding box center [784, 384] width 1568 height 769
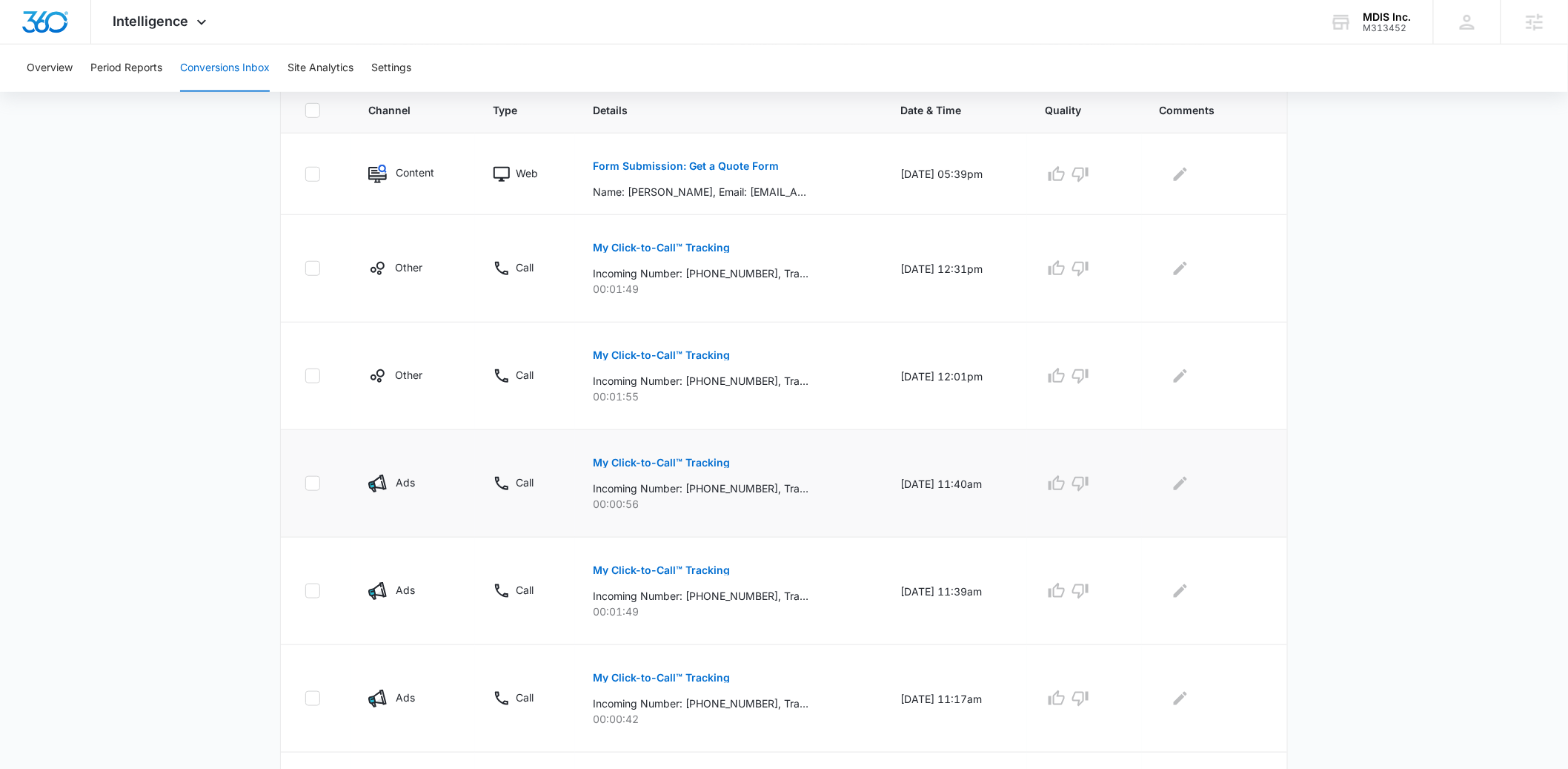
scroll to position [793, 0]
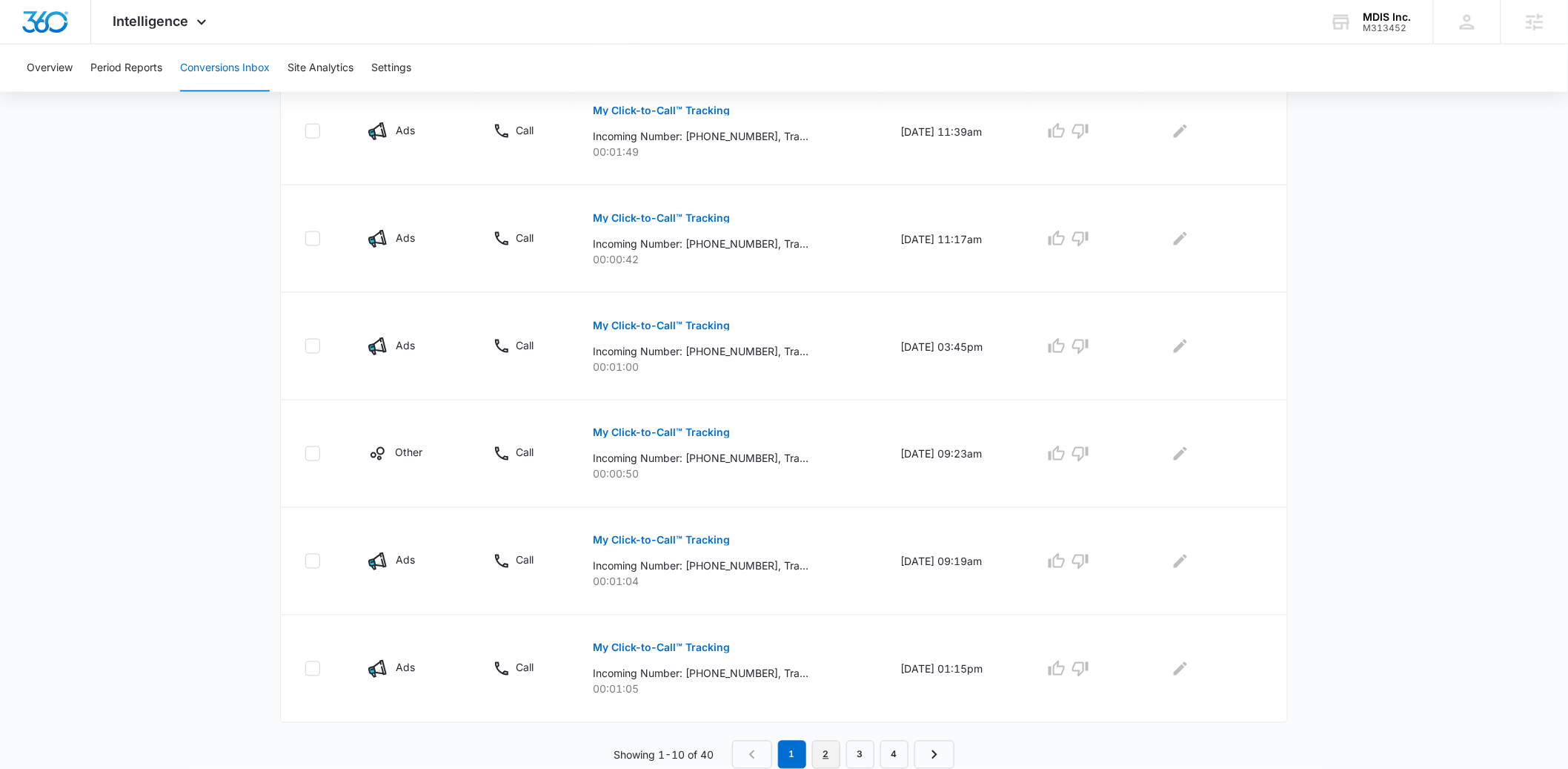
click at [817, 745] on link "2" at bounding box center [825, 755] width 28 height 28
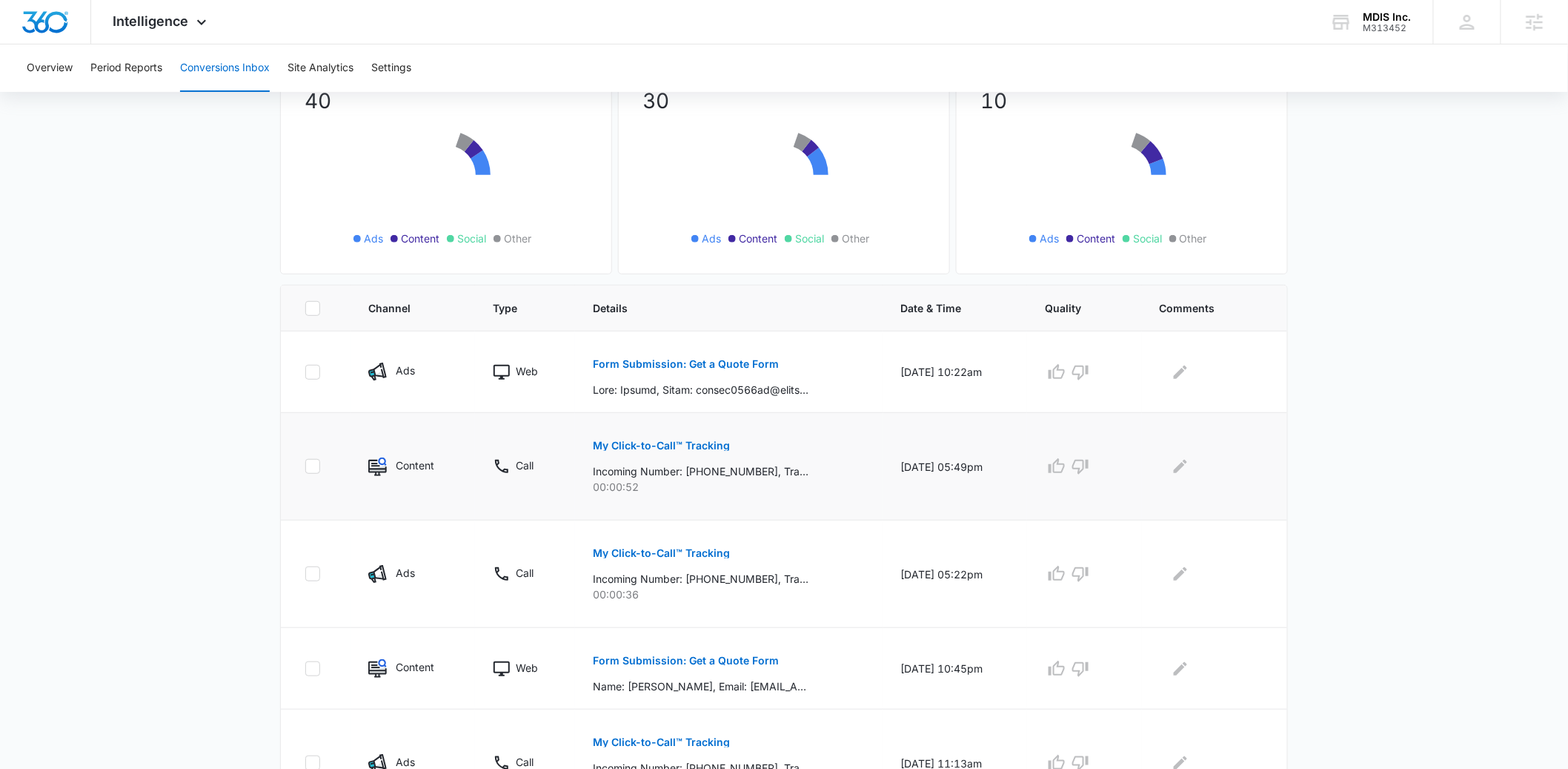
scroll to position [138, 0]
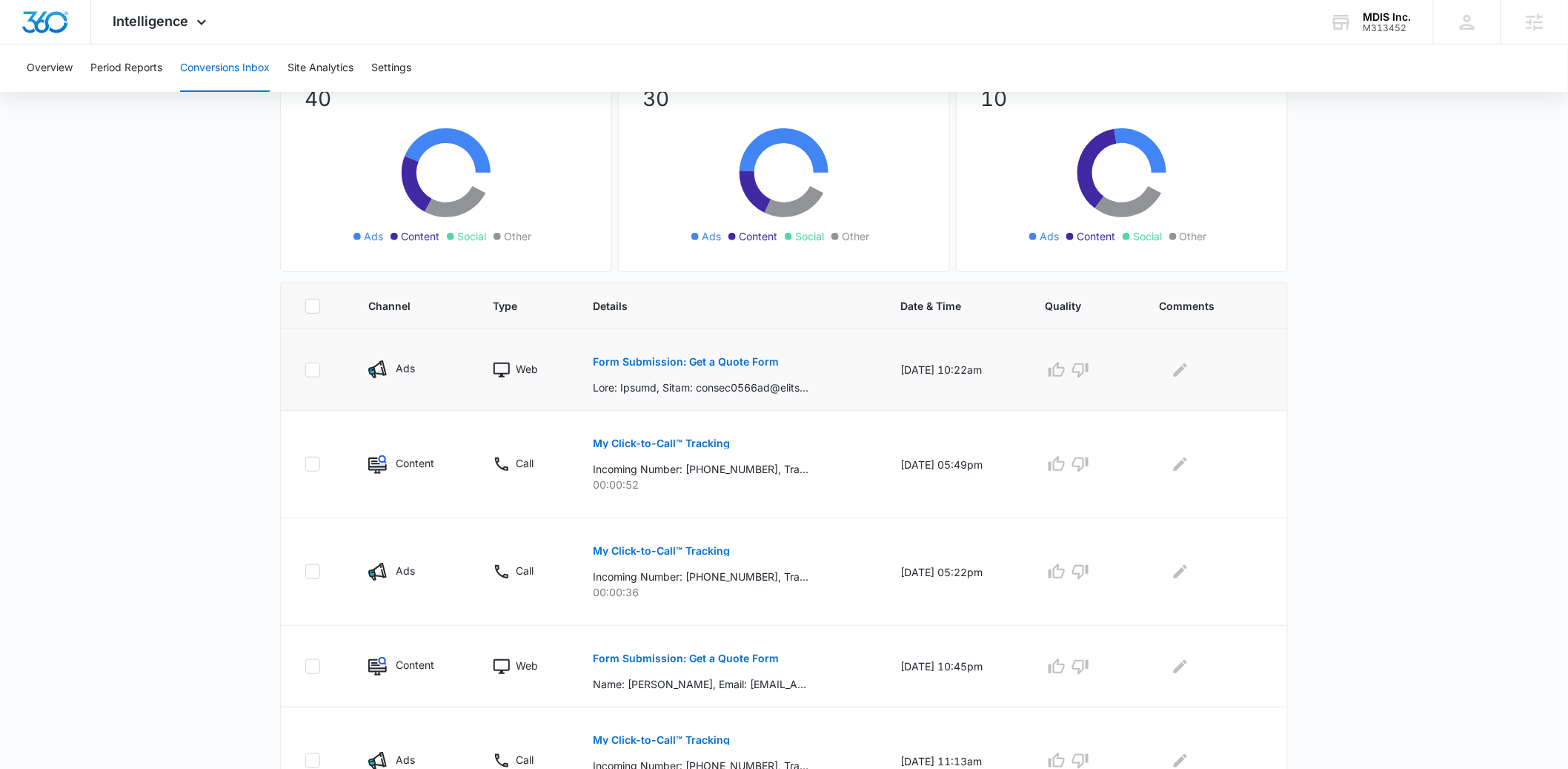
click at [711, 358] on p "Form Submission: Get a Quote Form" at bounding box center [686, 361] width 186 height 11
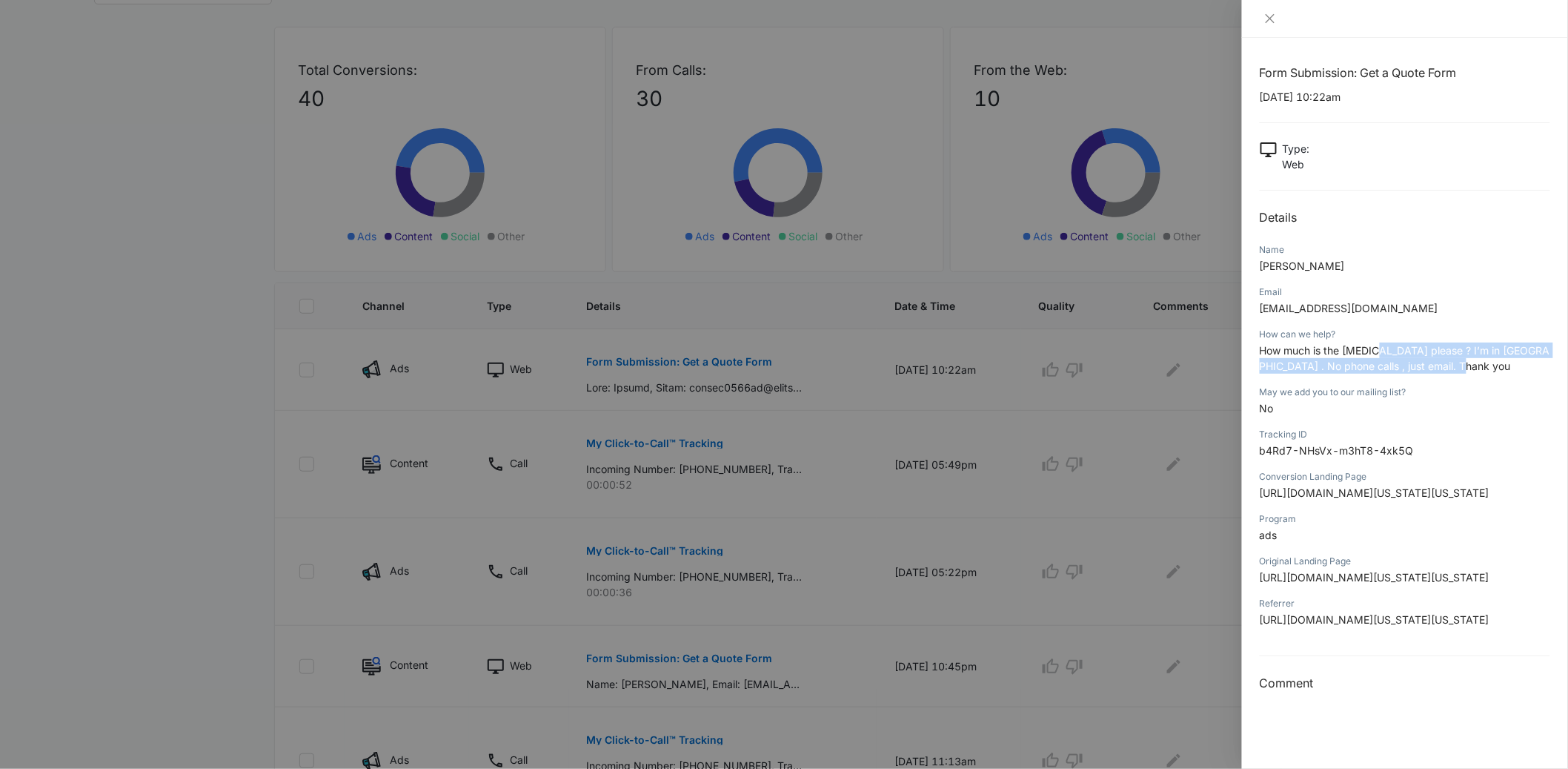
drag, startPoint x: 1477, startPoint y: 367, endPoint x: 1379, endPoint y: 358, distance: 98.4
click at [1379, 358] on p "How much is the echocardiogram please ? I’m in Hollywood . No phone calls , jus…" at bounding box center [1405, 358] width 291 height 31
click at [1385, 339] on div "How can we help?" at bounding box center [1405, 334] width 291 height 13
click at [798, 444] on div at bounding box center [784, 384] width 1568 height 769
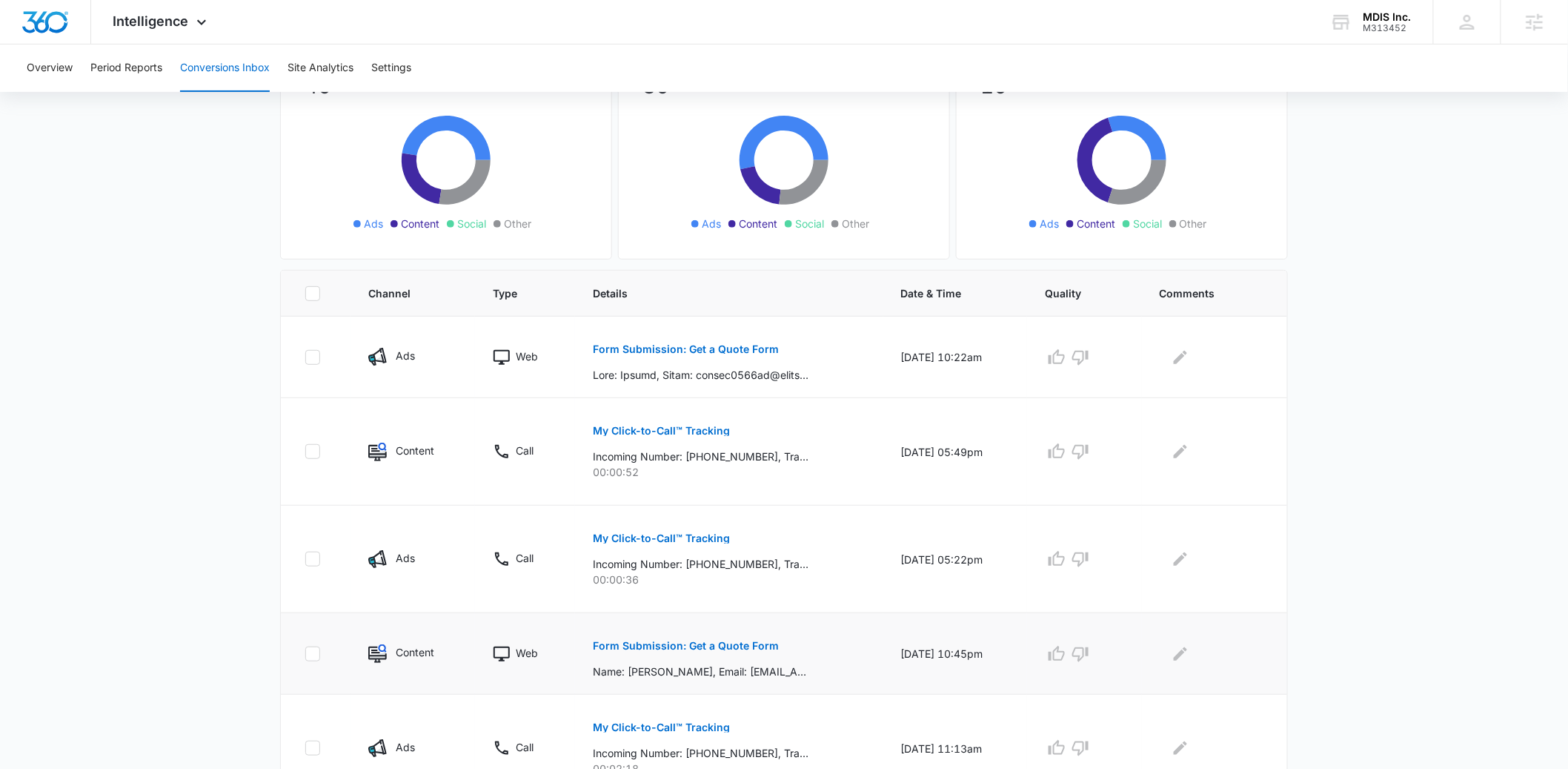
scroll to position [151, 0]
